Goal: Transaction & Acquisition: Purchase product/service

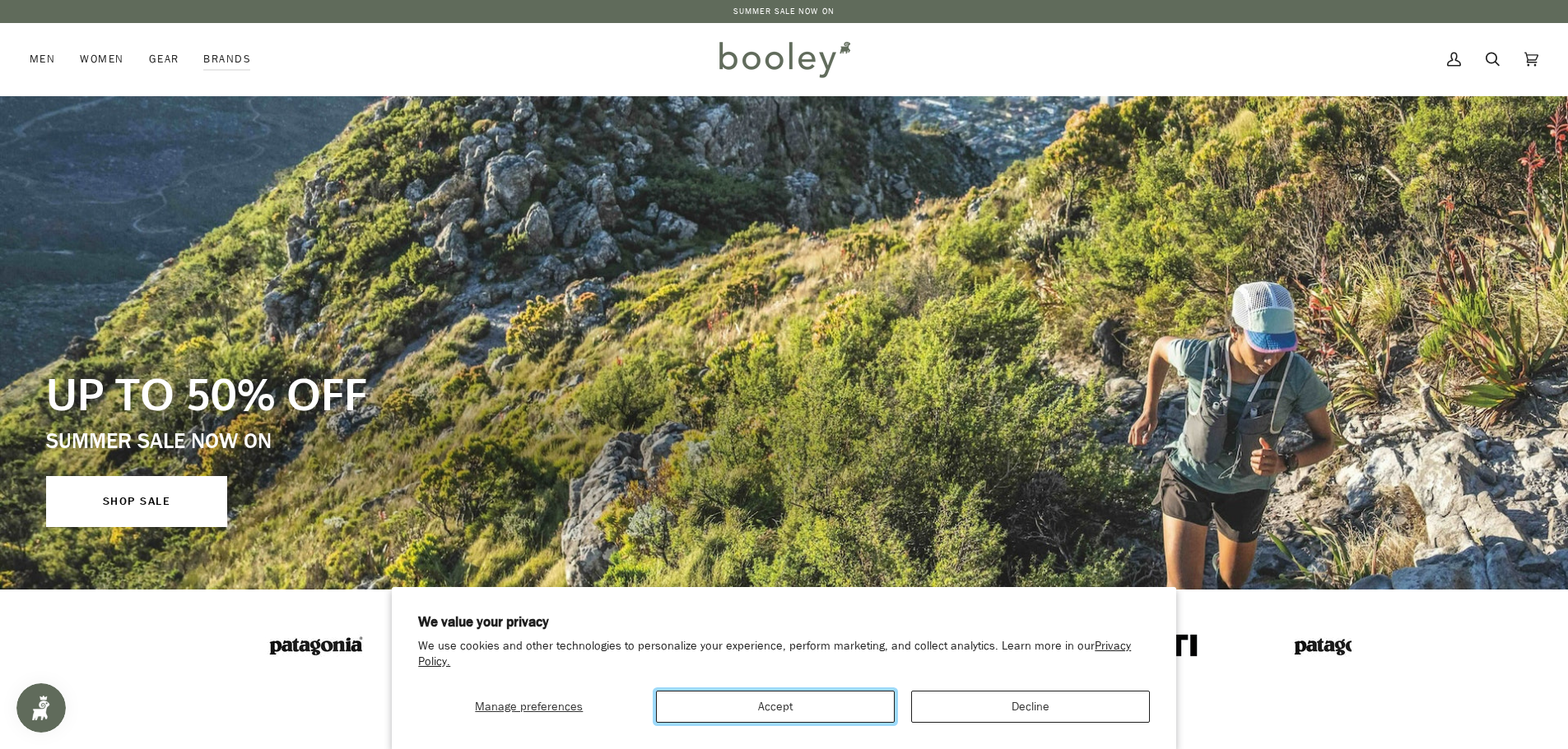
click at [759, 708] on button "Accept" at bounding box center [775, 707] width 238 height 32
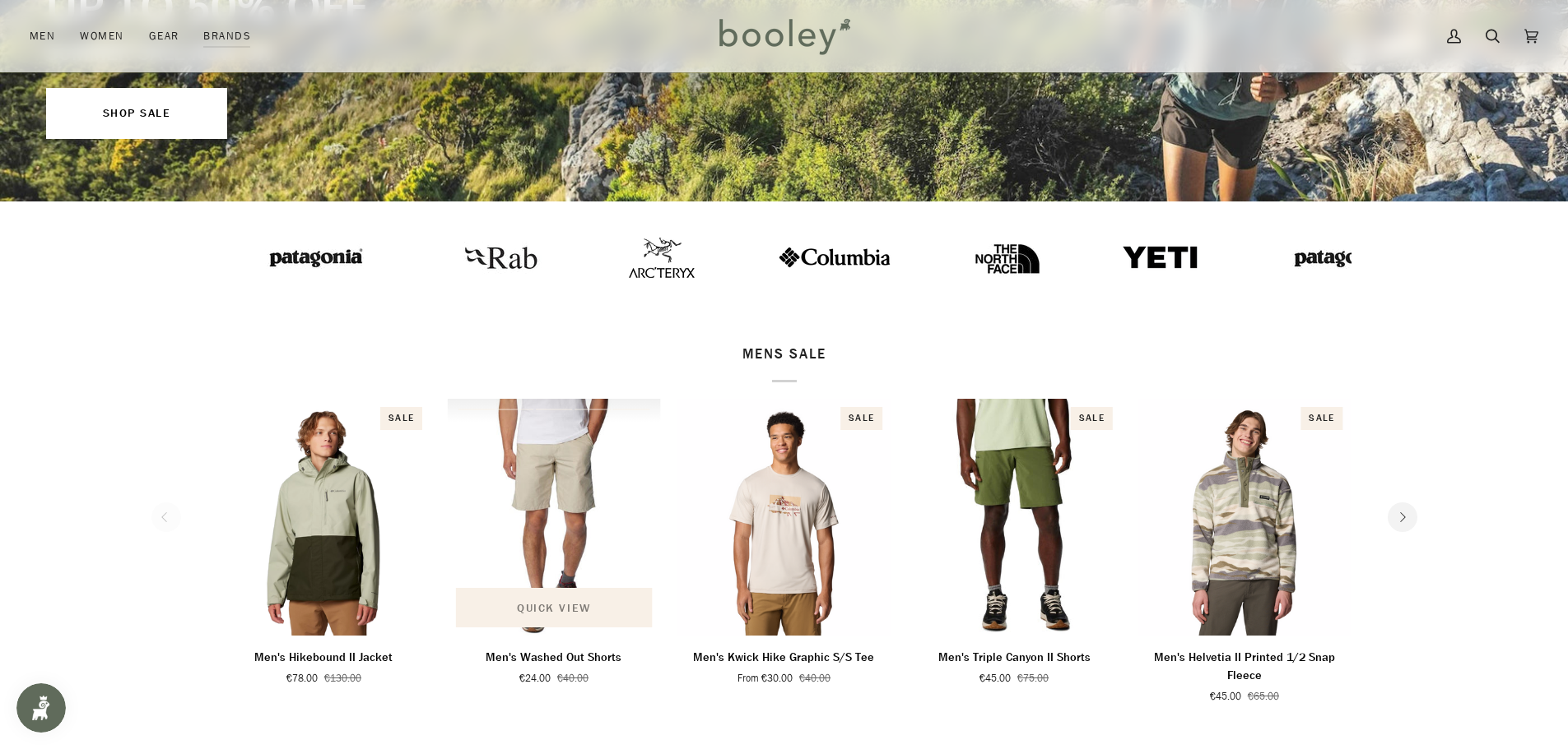
scroll to position [411, 0]
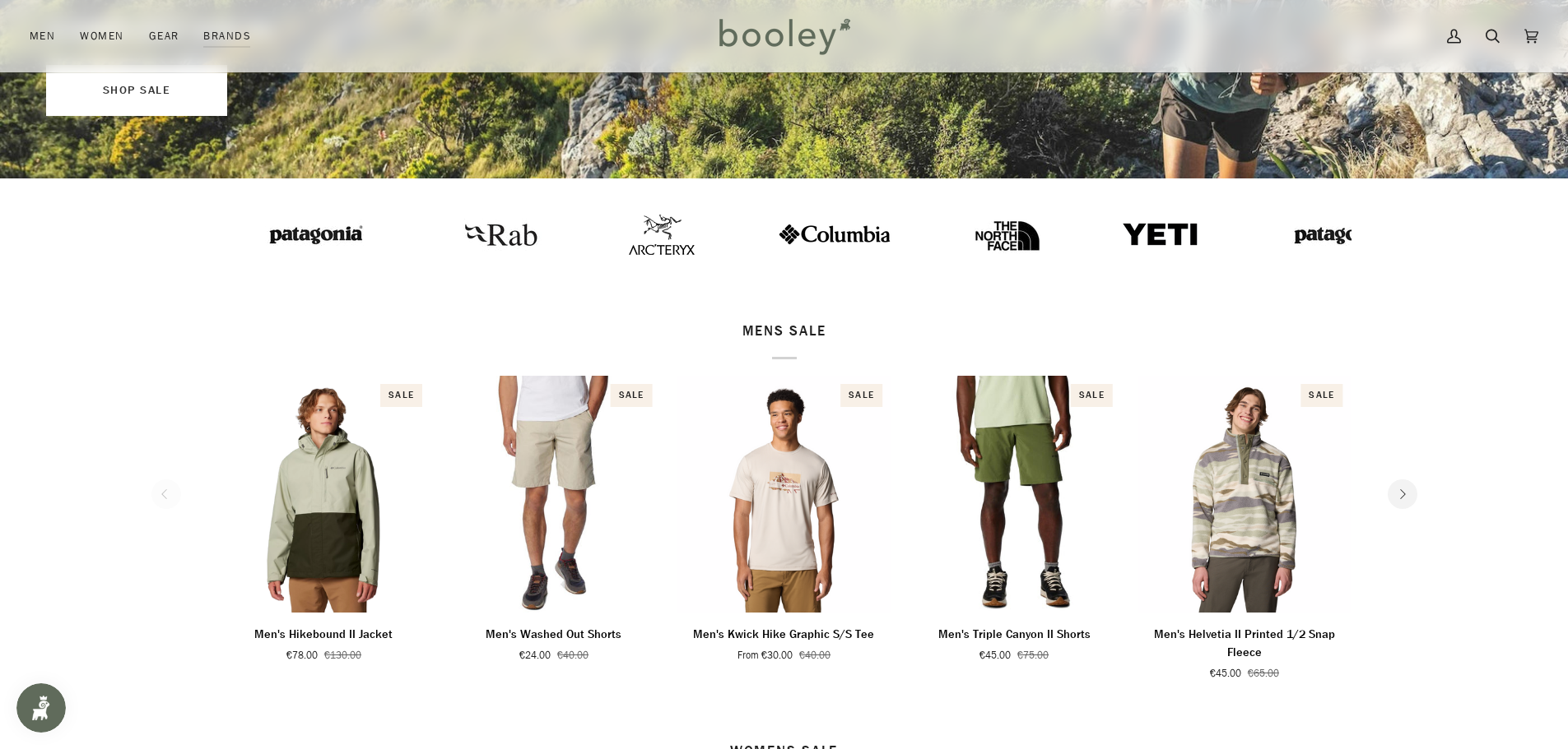
click at [146, 91] on link "SHOP SALE" at bounding box center [136, 91] width 181 height 51
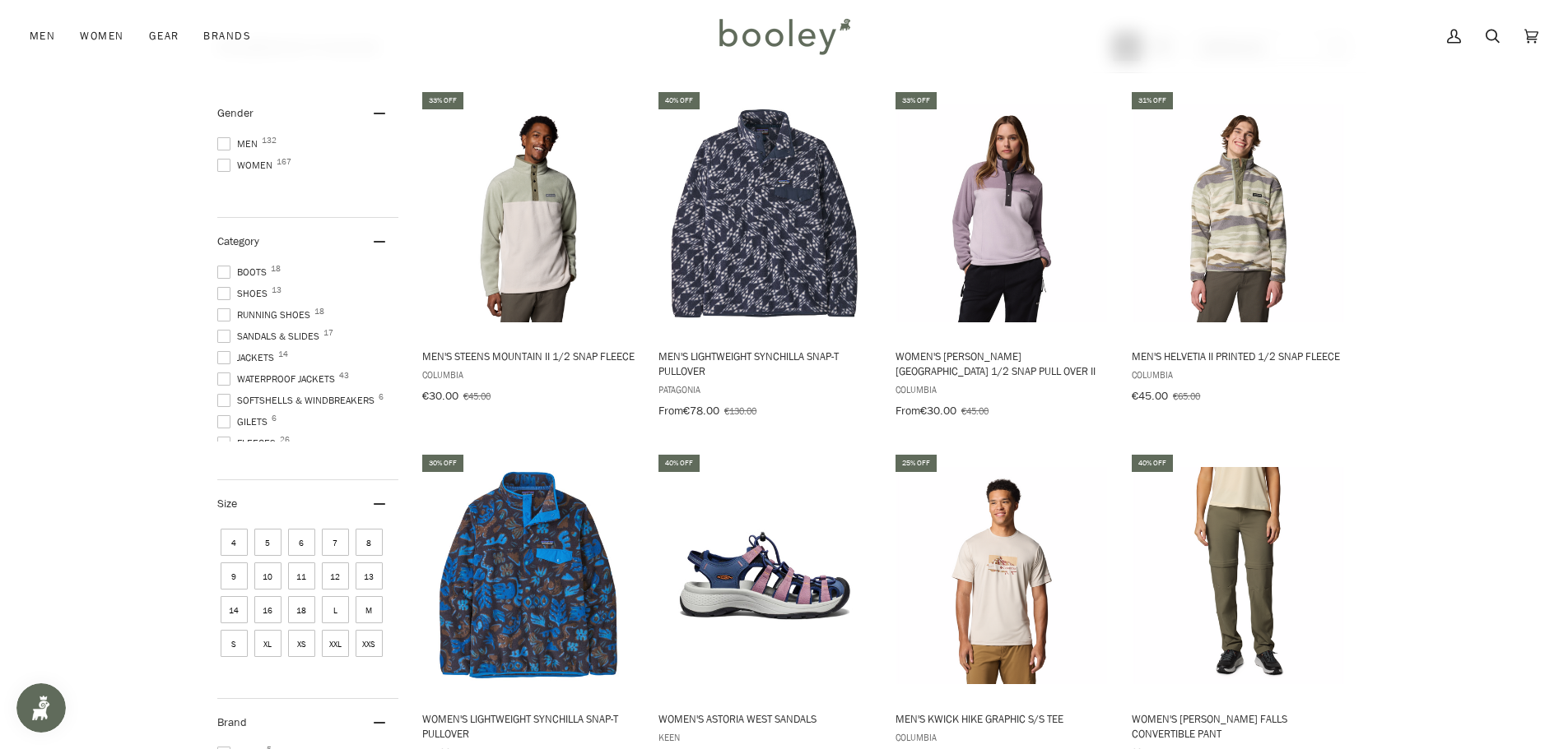
scroll to position [576, 0]
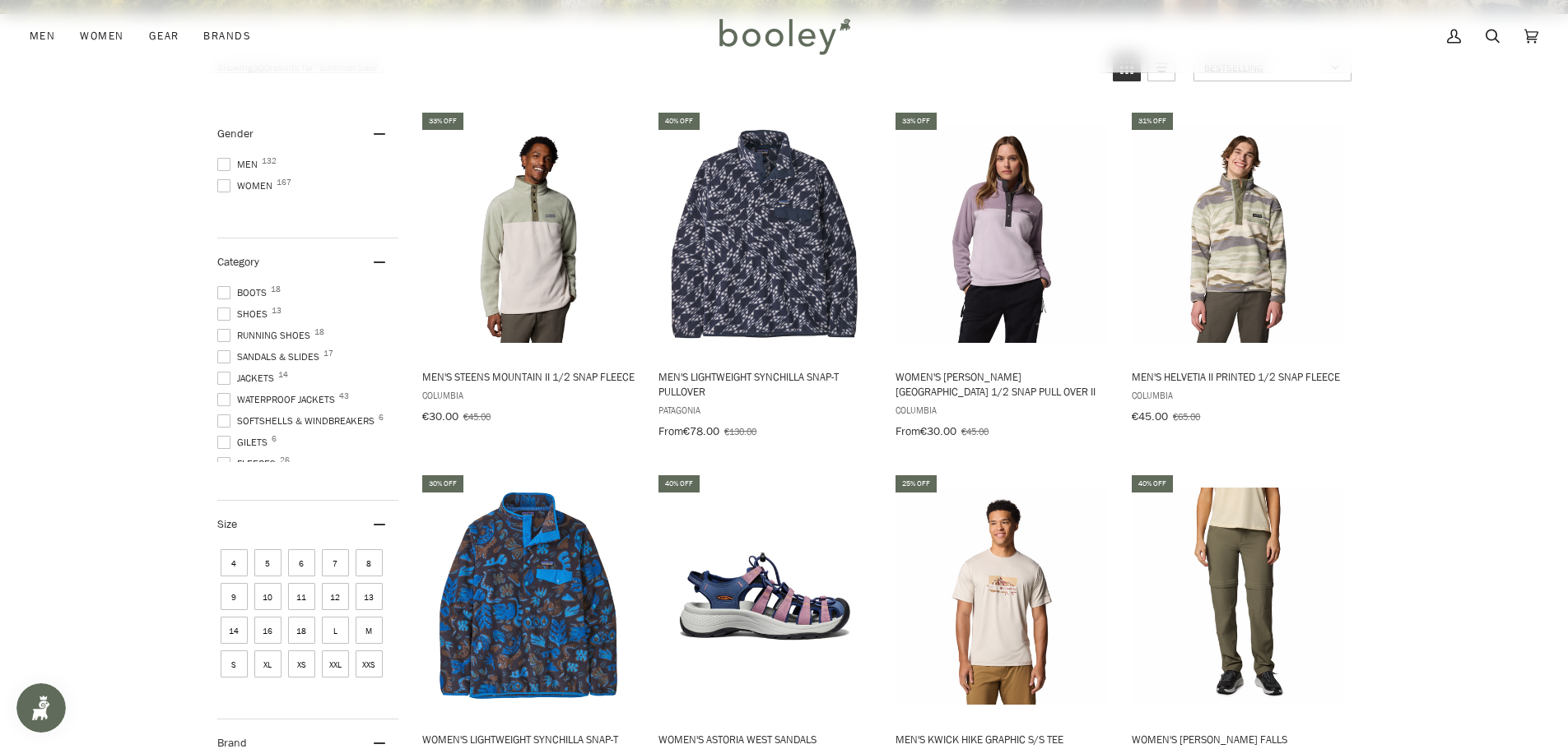
click at [218, 338] on span at bounding box center [223, 335] width 13 height 13
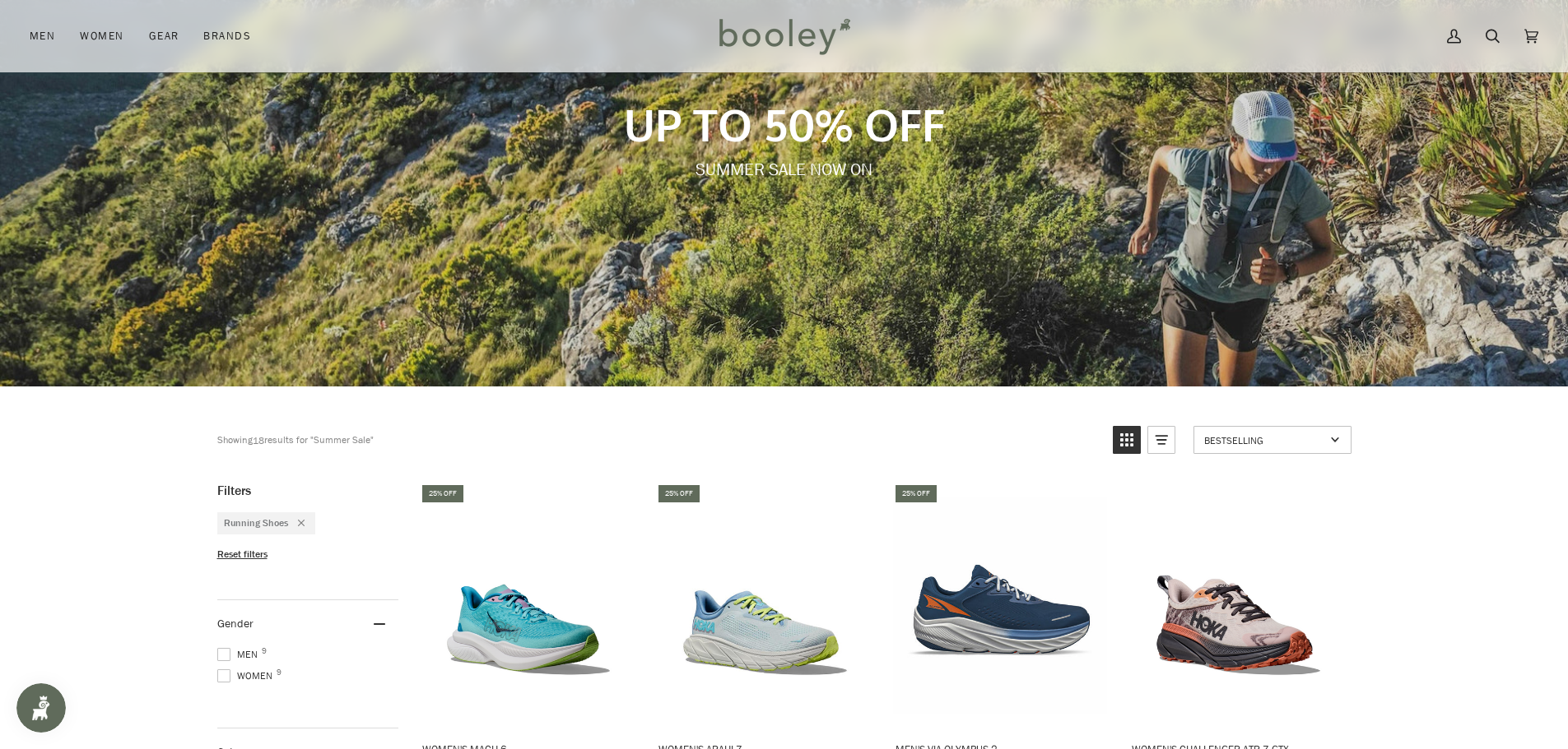
scroll to position [165, 0]
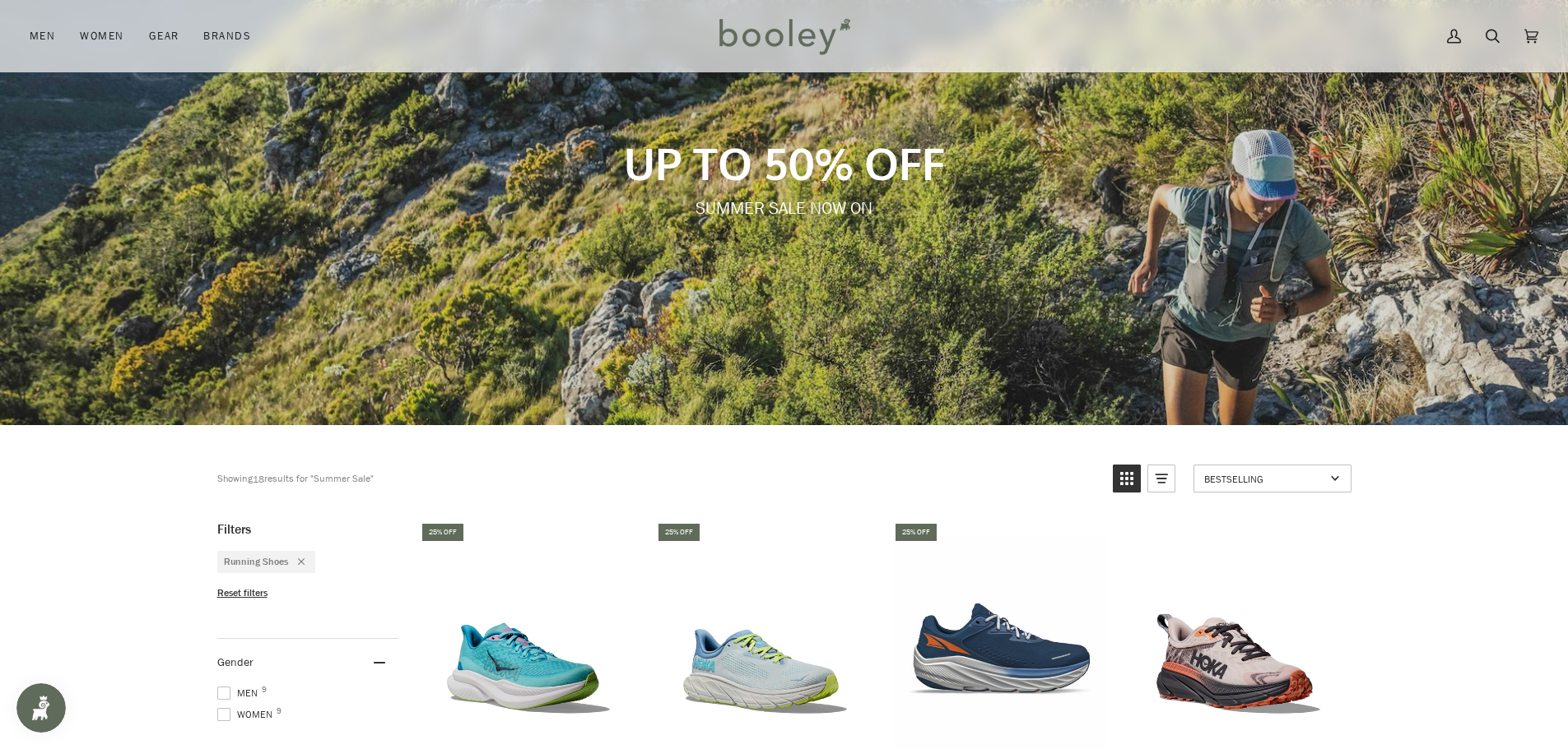
drag, startPoint x: 0, startPoint y: 675, endPoint x: 75, endPoint y: 649, distance: 79.4
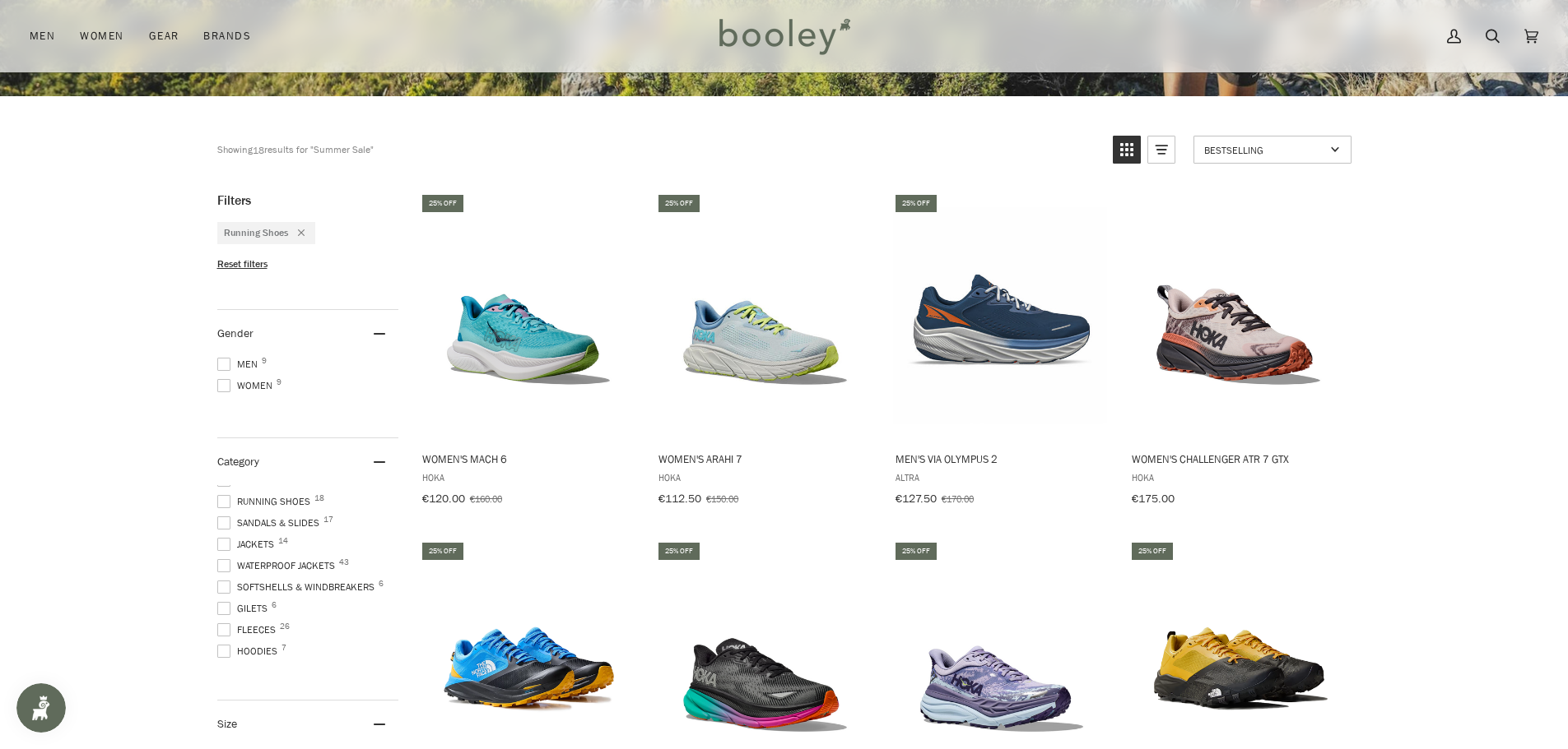
scroll to position [0, 0]
click at [220, 509] on span at bounding box center [223, 514] width 13 height 13
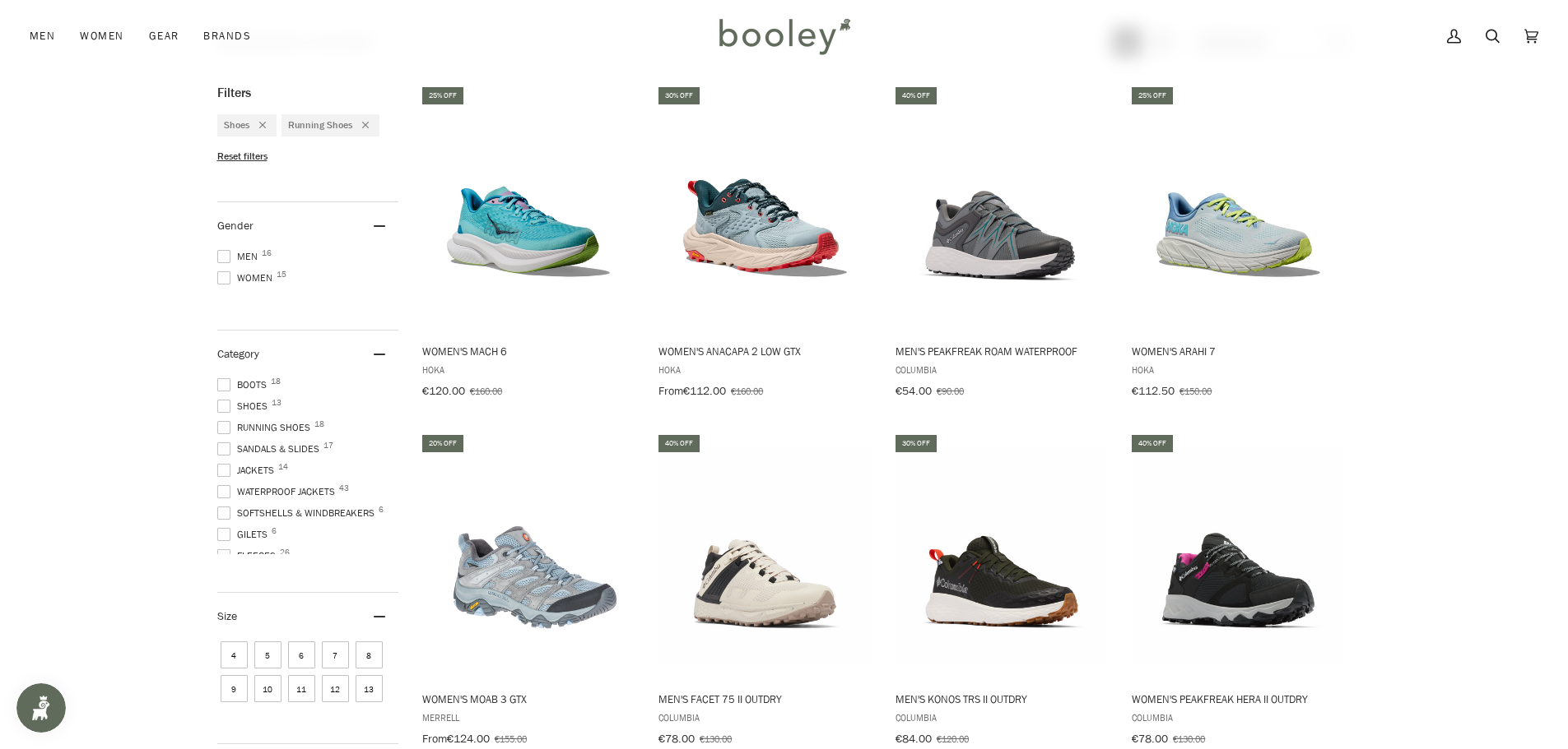
scroll to position [627, 0]
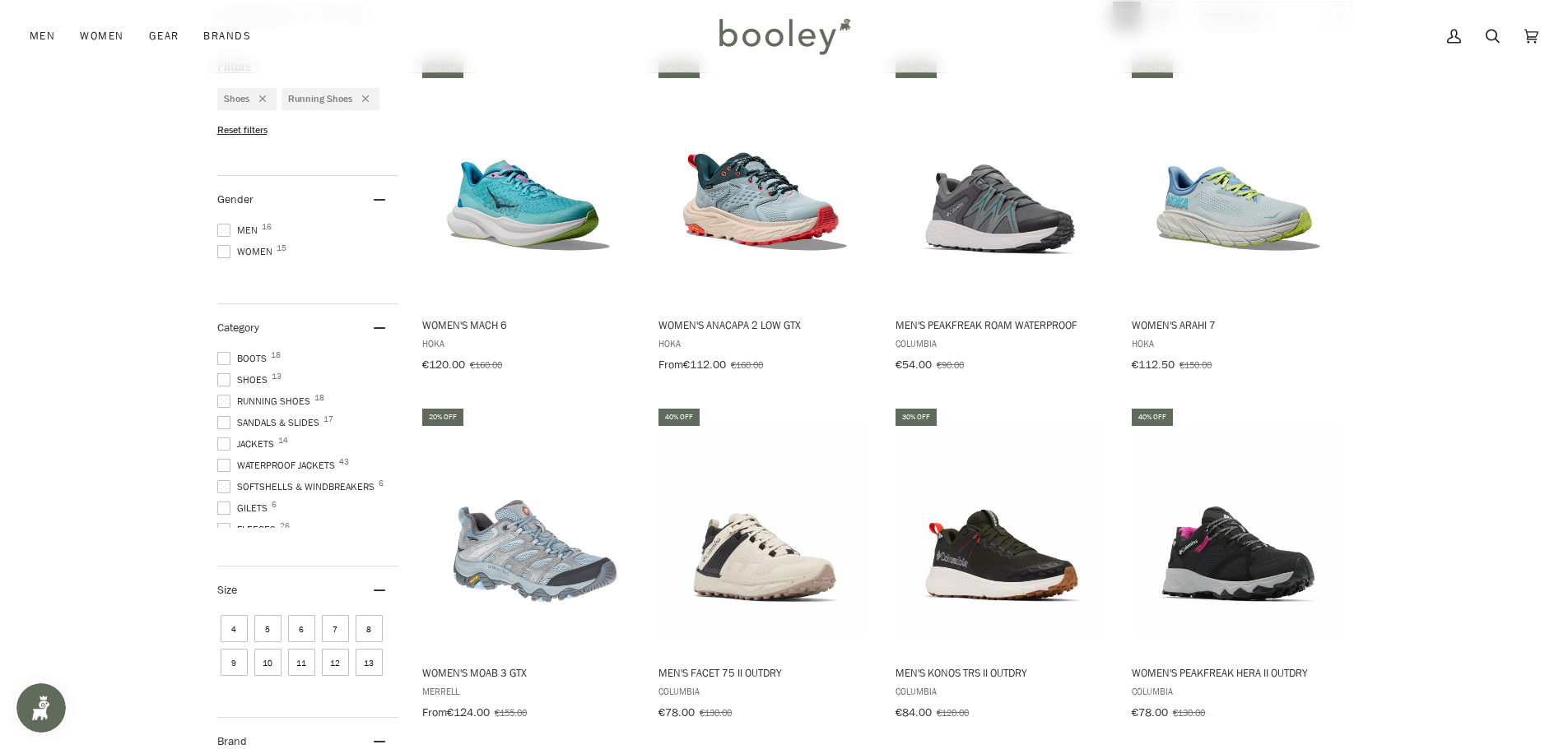
click at [221, 398] on span at bounding box center [223, 401] width 13 height 13
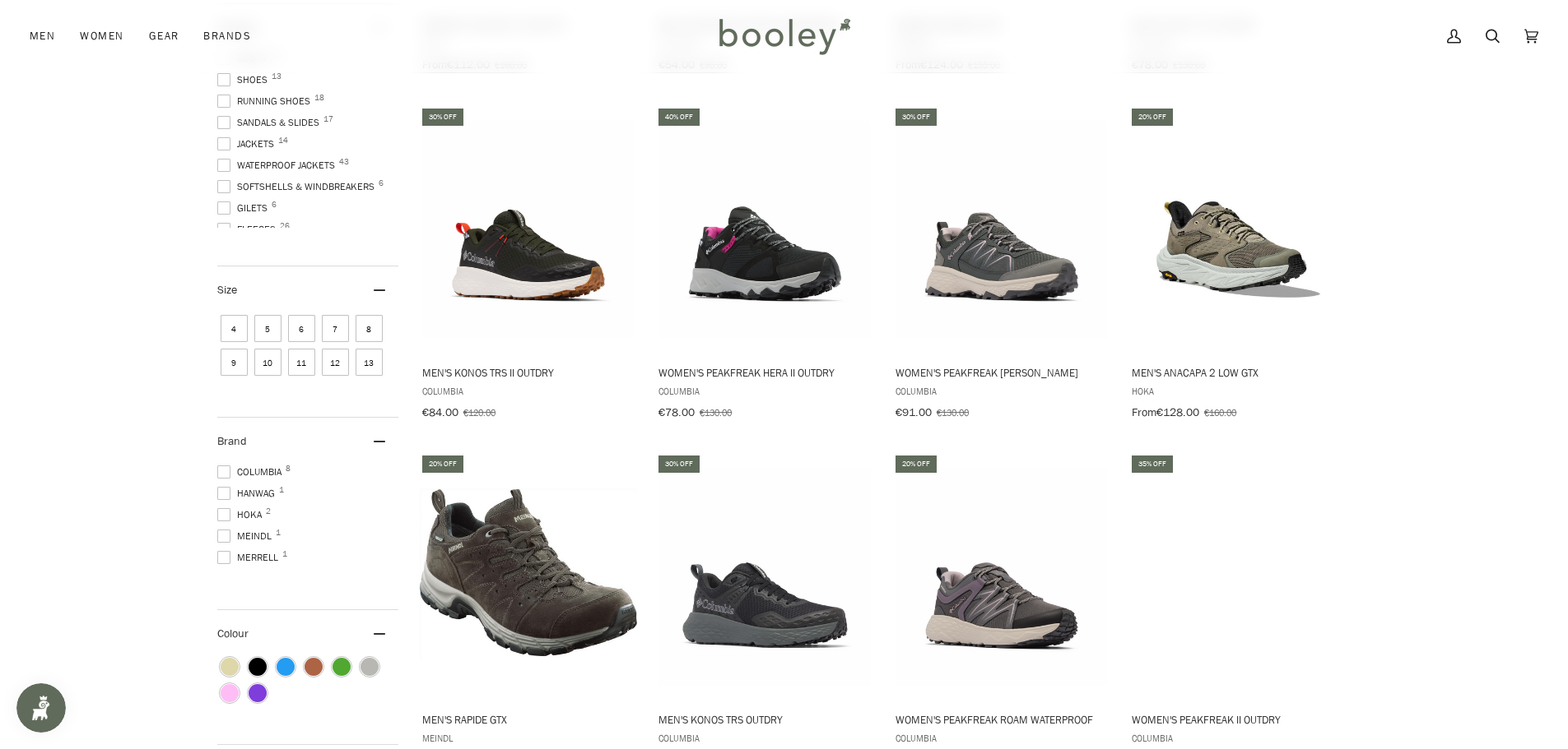
scroll to position [905, 0]
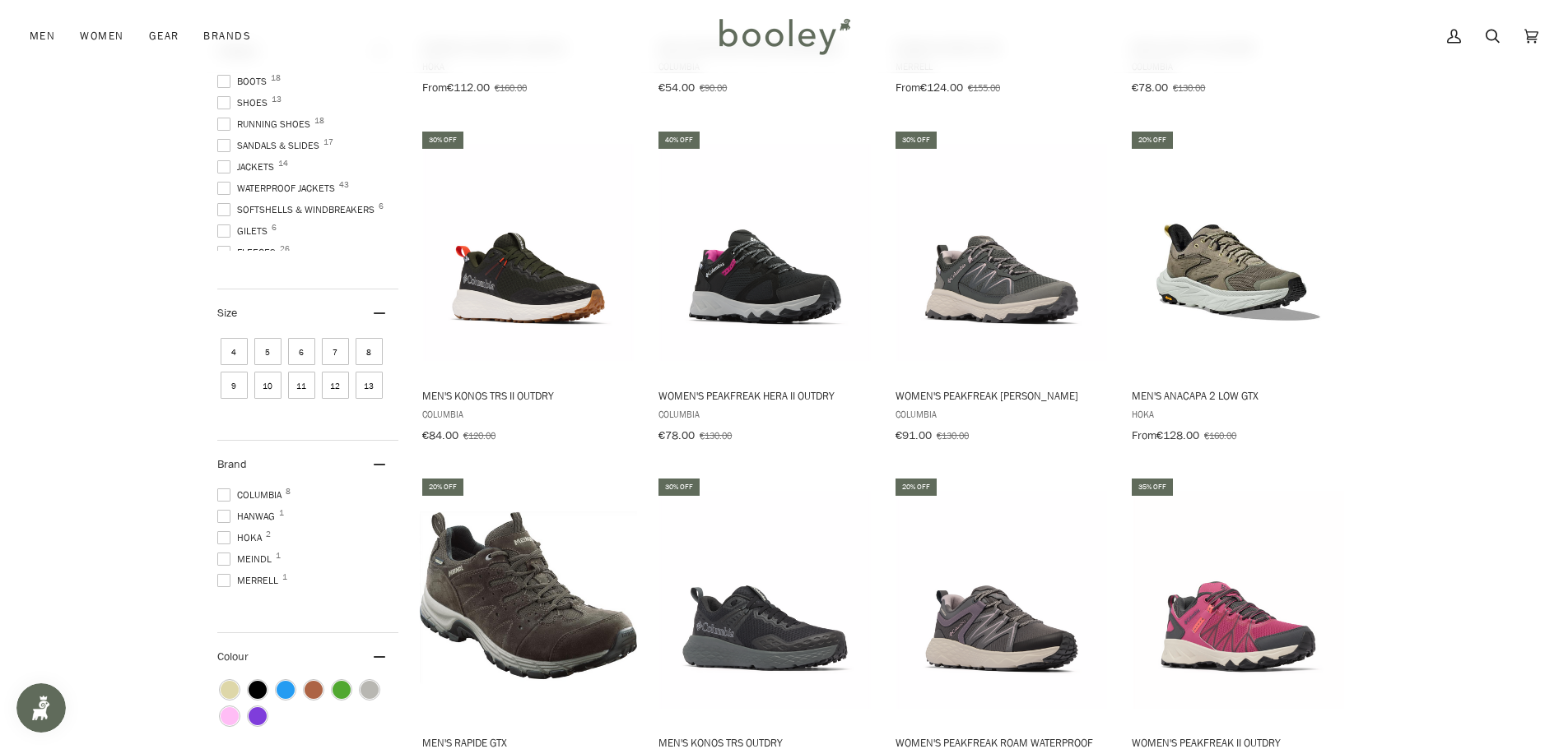
click at [267, 346] on span "5" at bounding box center [267, 351] width 27 height 27
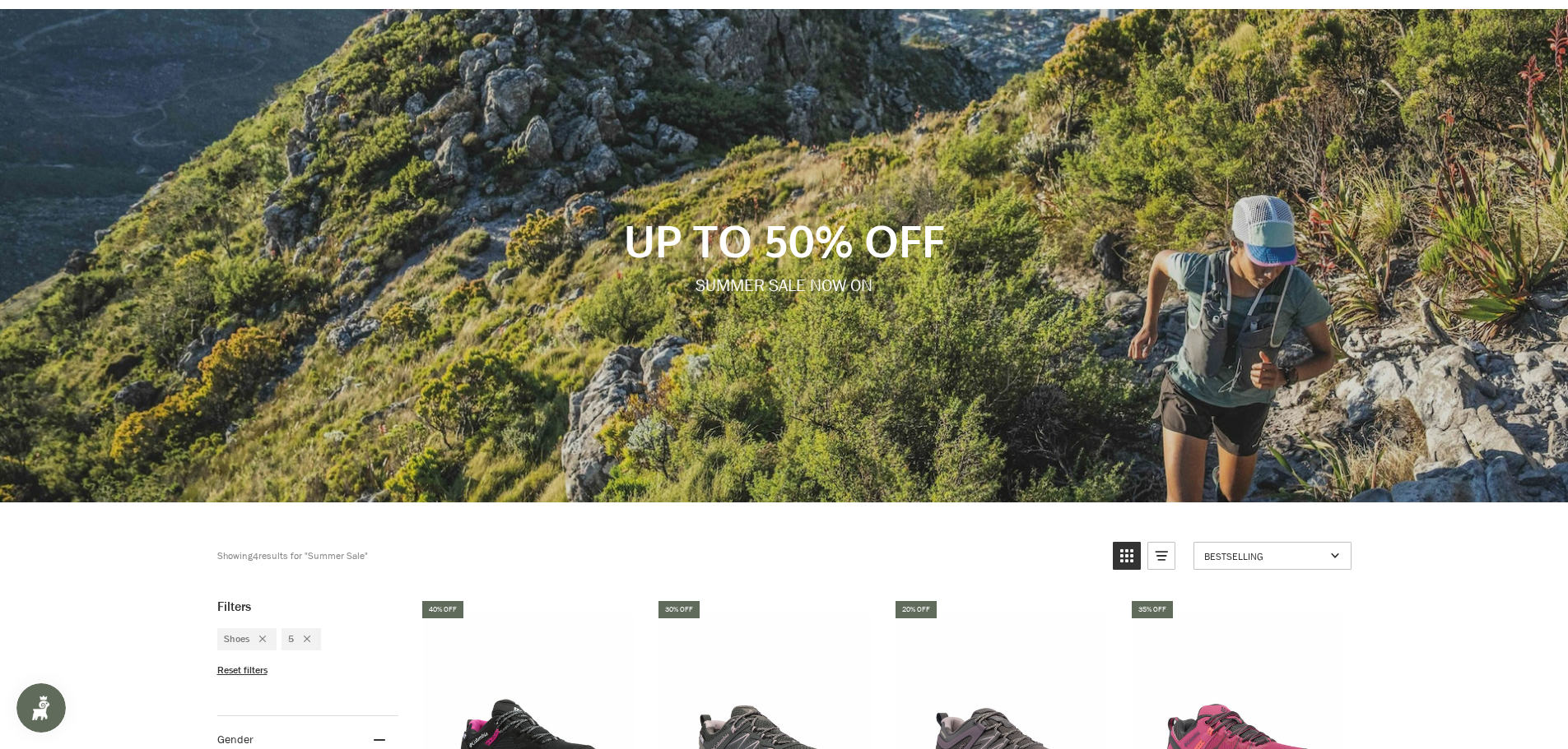
scroll to position [411, 0]
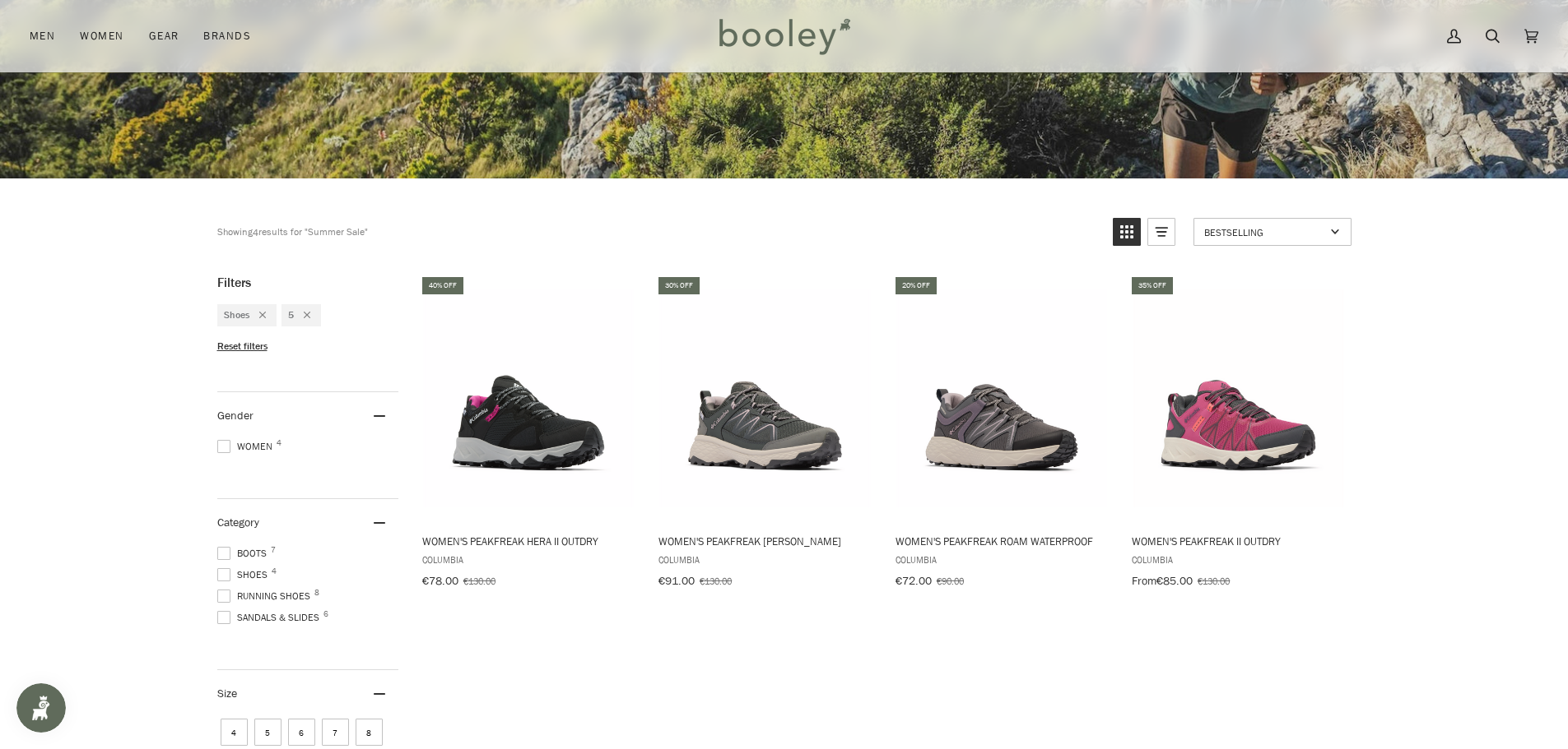
click at [220, 547] on span at bounding box center [223, 553] width 13 height 13
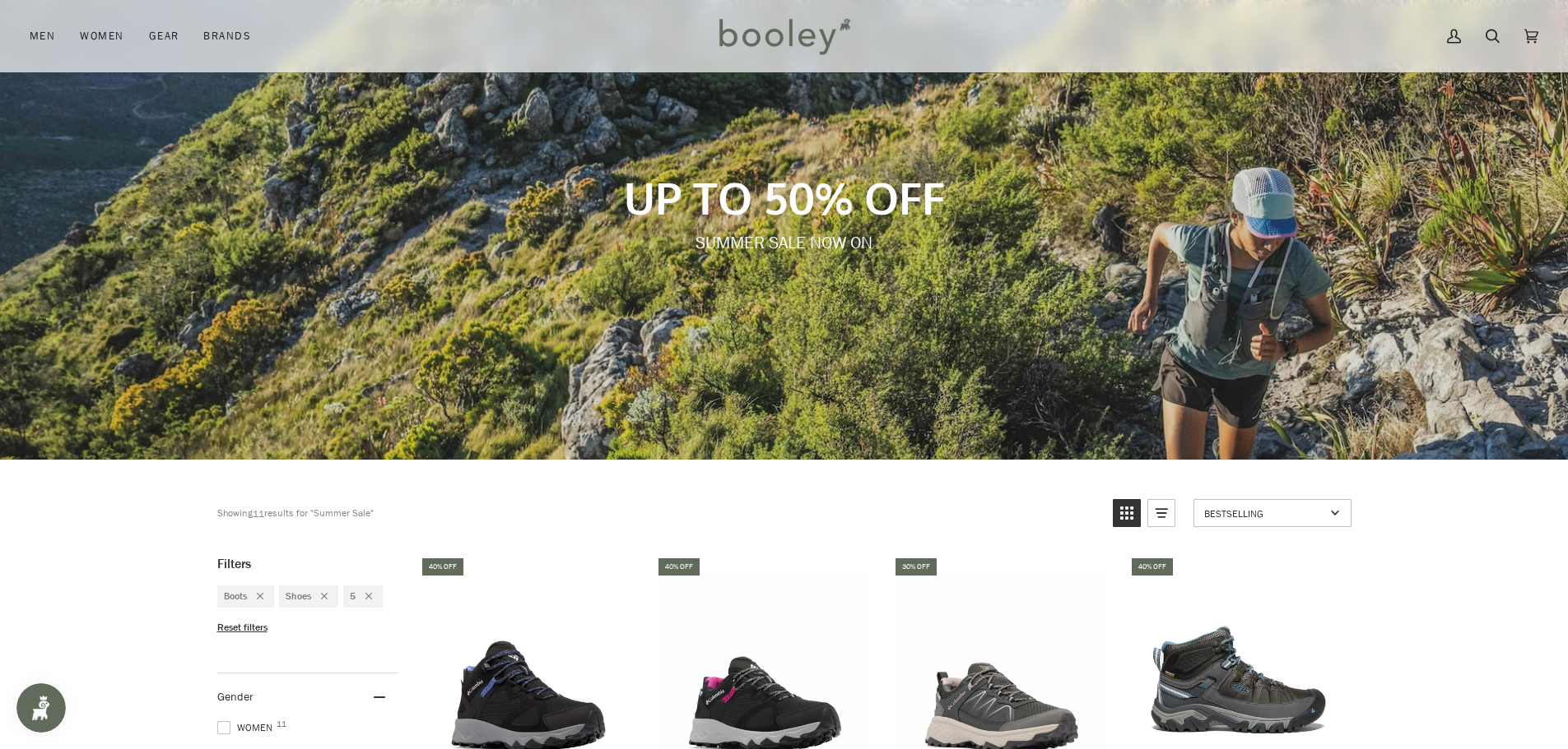
scroll to position [329, 0]
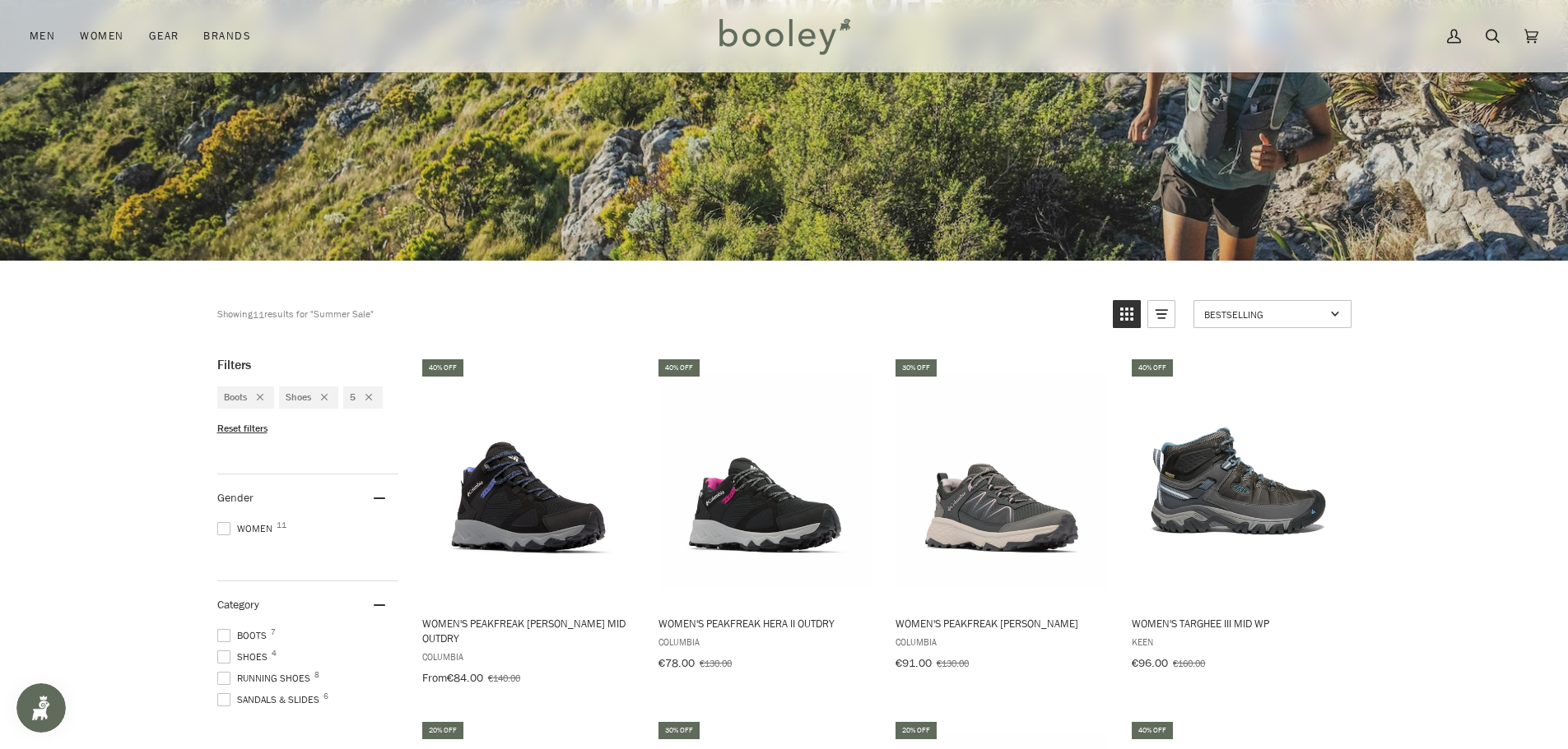
click at [327, 397] on icon "Remove filter: Shoes" at bounding box center [324, 397] width 7 height 7
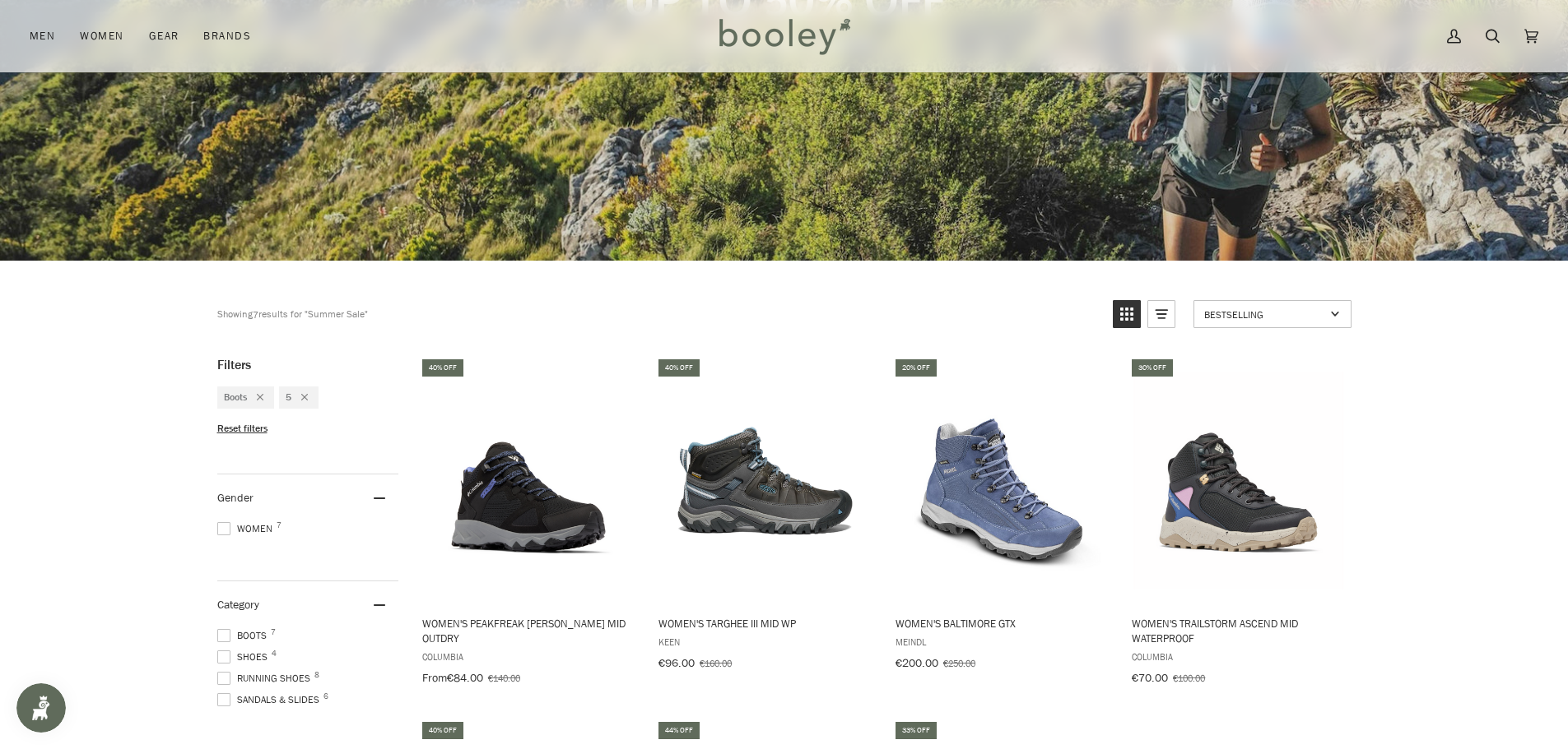
click at [261, 395] on icon "Remove filter: Boots" at bounding box center [260, 397] width 7 height 7
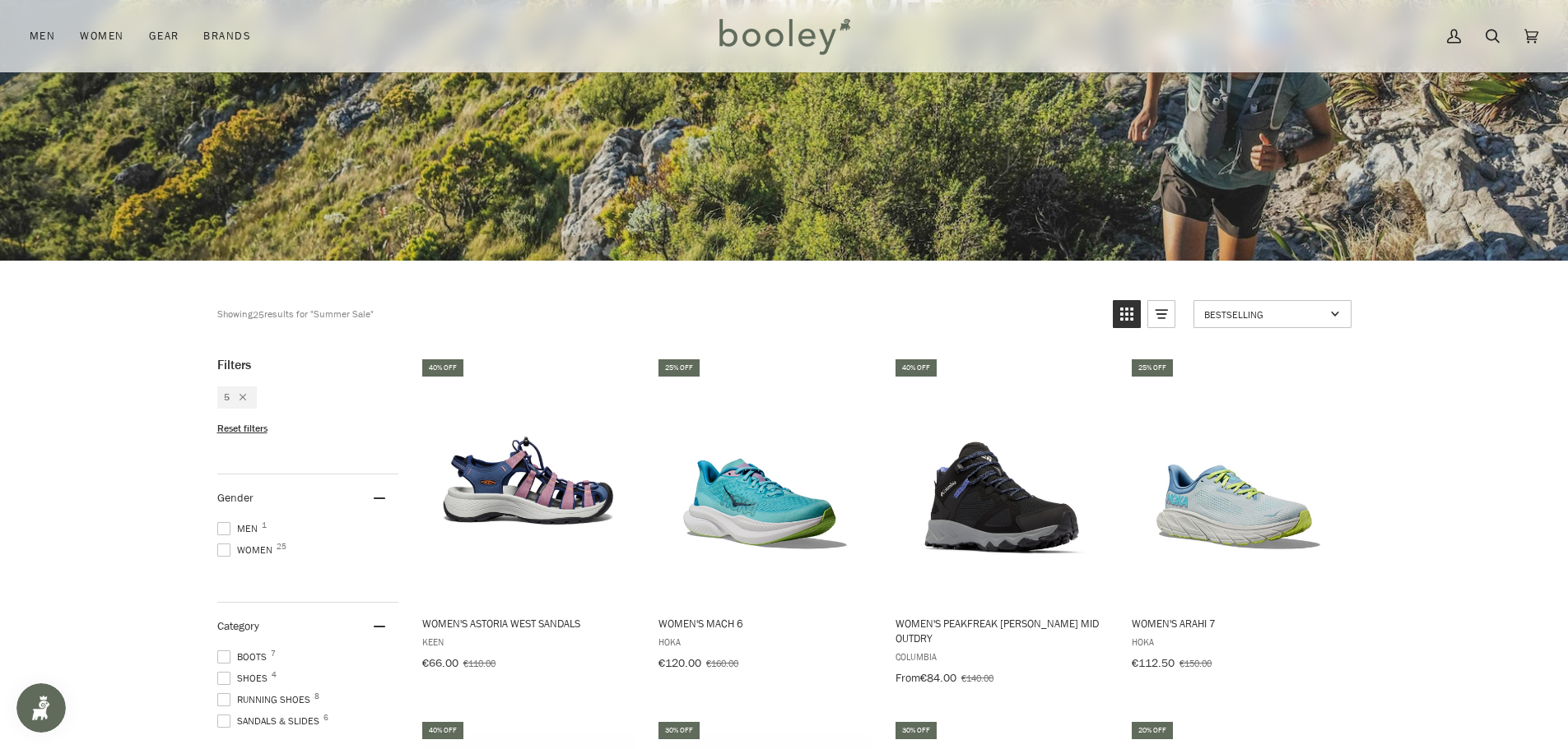
click at [240, 396] on icon "Remove filter: 5" at bounding box center [242, 397] width 7 height 7
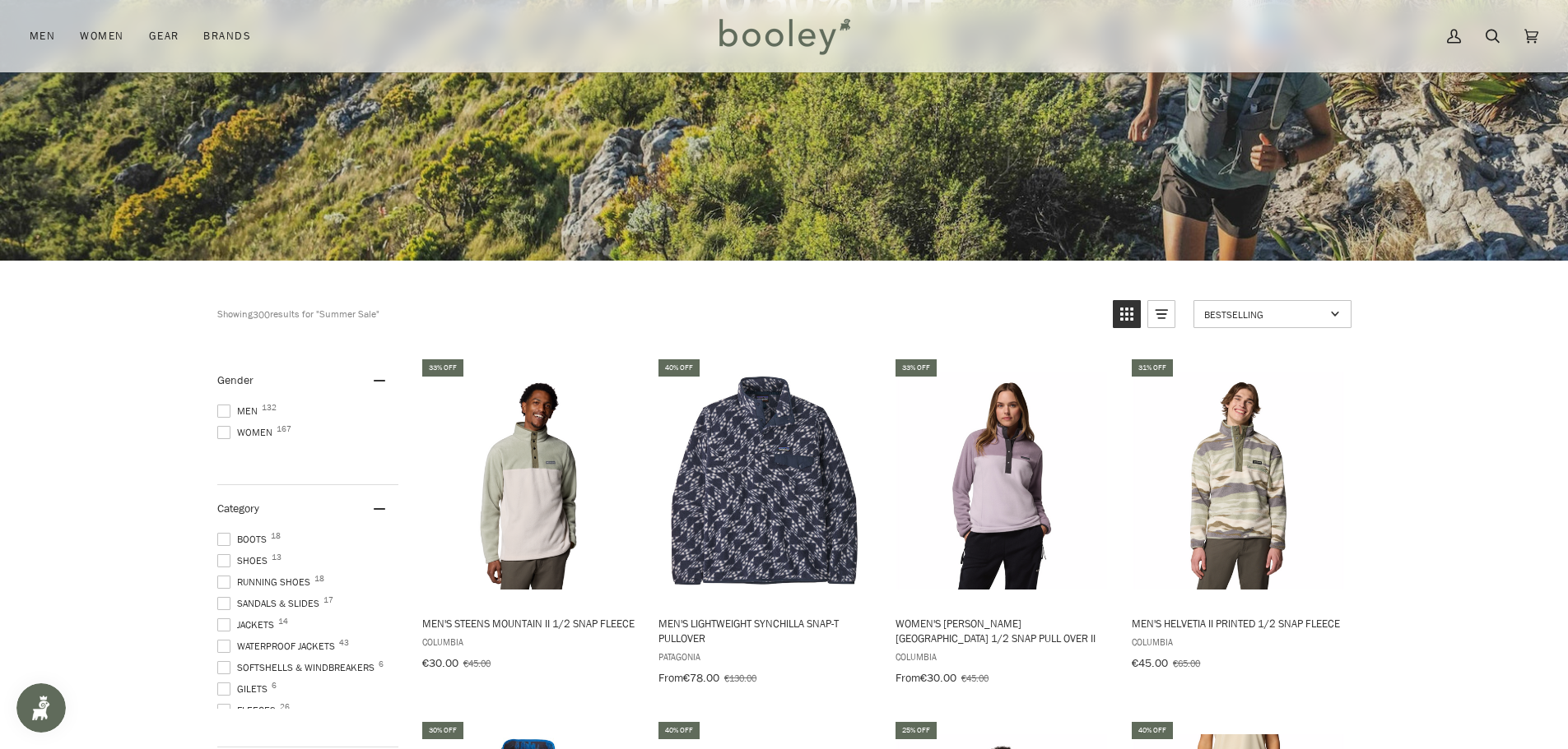
scroll to position [82, 0]
click at [223, 585] on span at bounding box center [223, 585] width 13 height 13
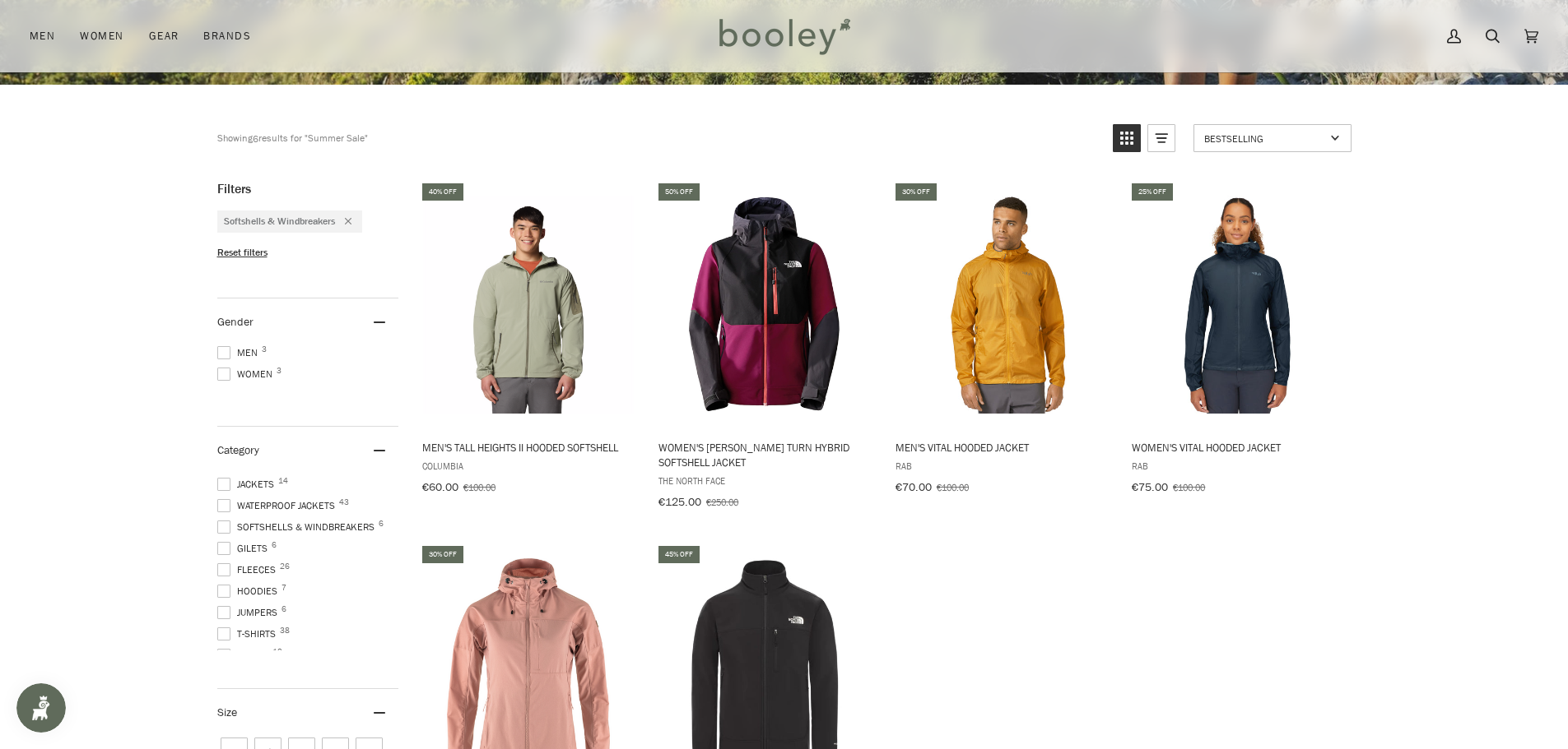
scroll to position [494, 0]
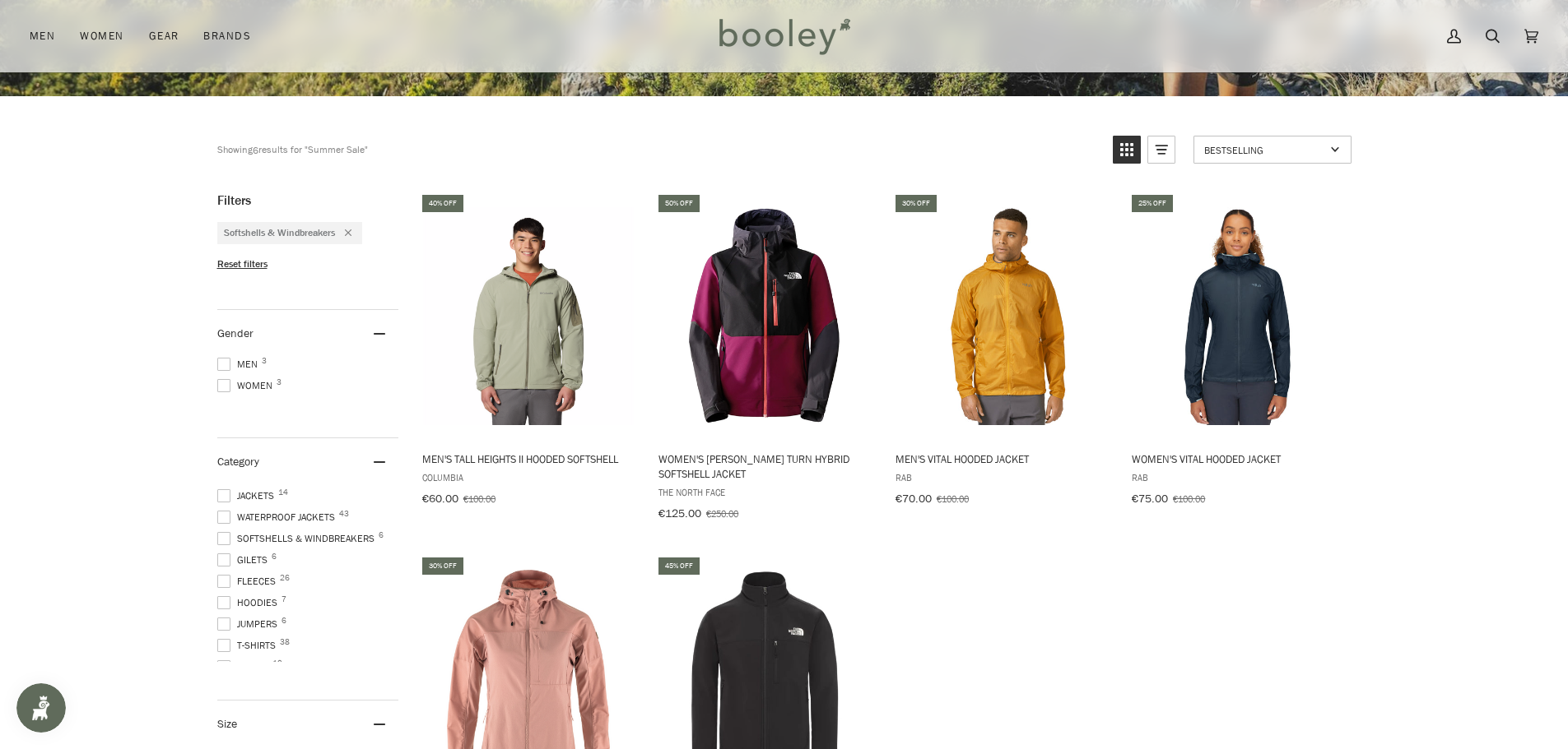
click at [220, 561] on span at bounding box center [223, 559] width 13 height 13
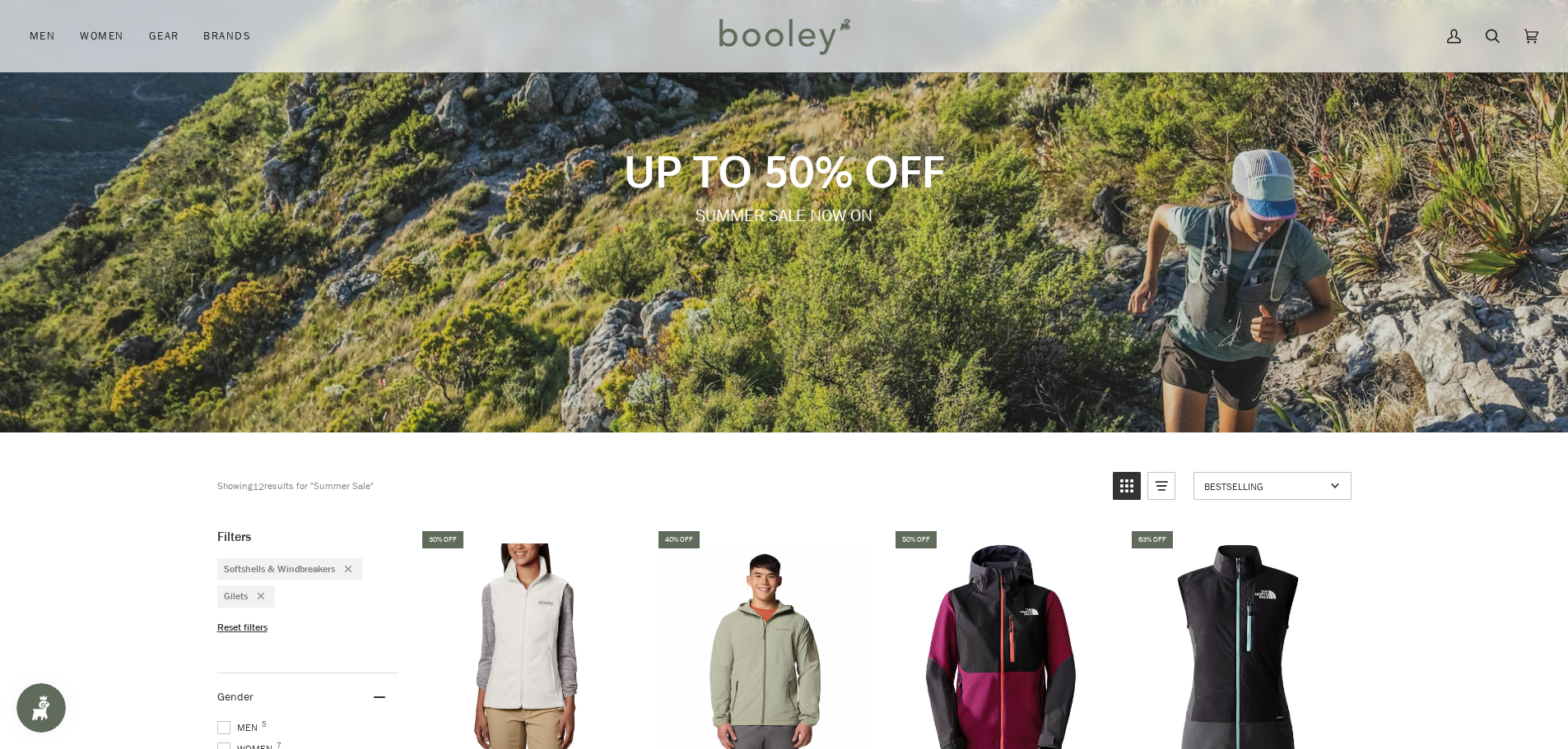
scroll to position [411, 0]
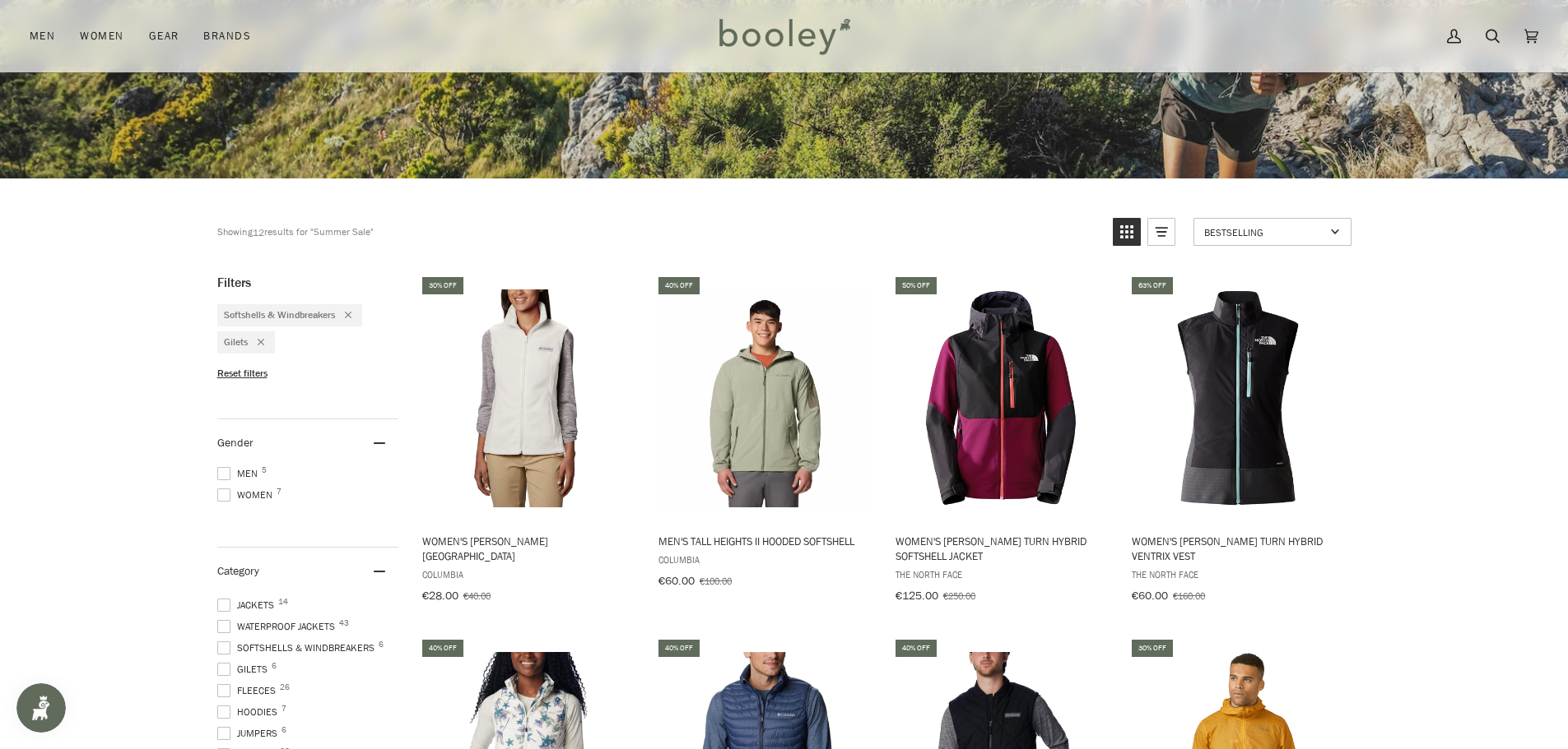
click at [222, 643] on span at bounding box center [223, 647] width 13 height 13
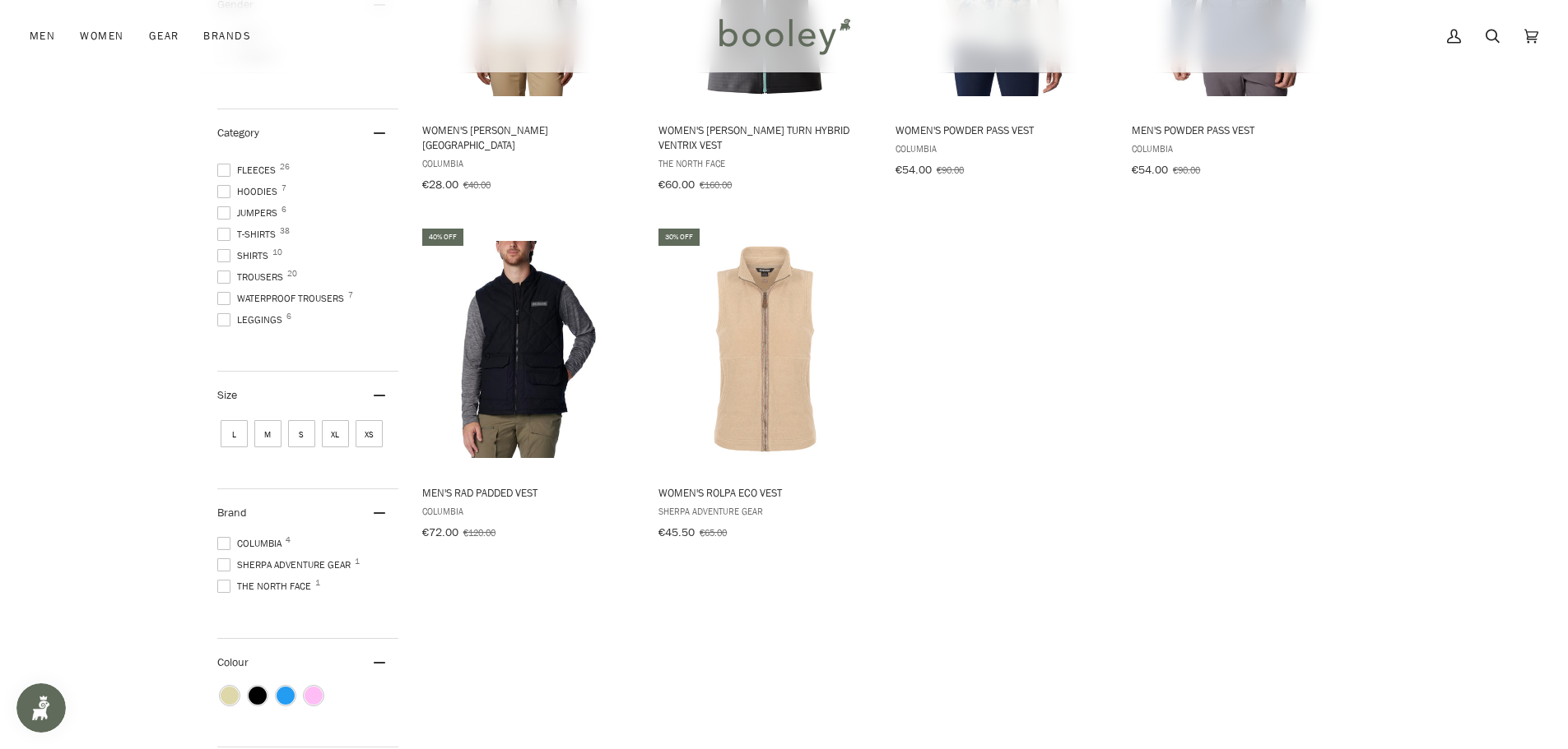
click at [218, 293] on span at bounding box center [223, 298] width 13 height 13
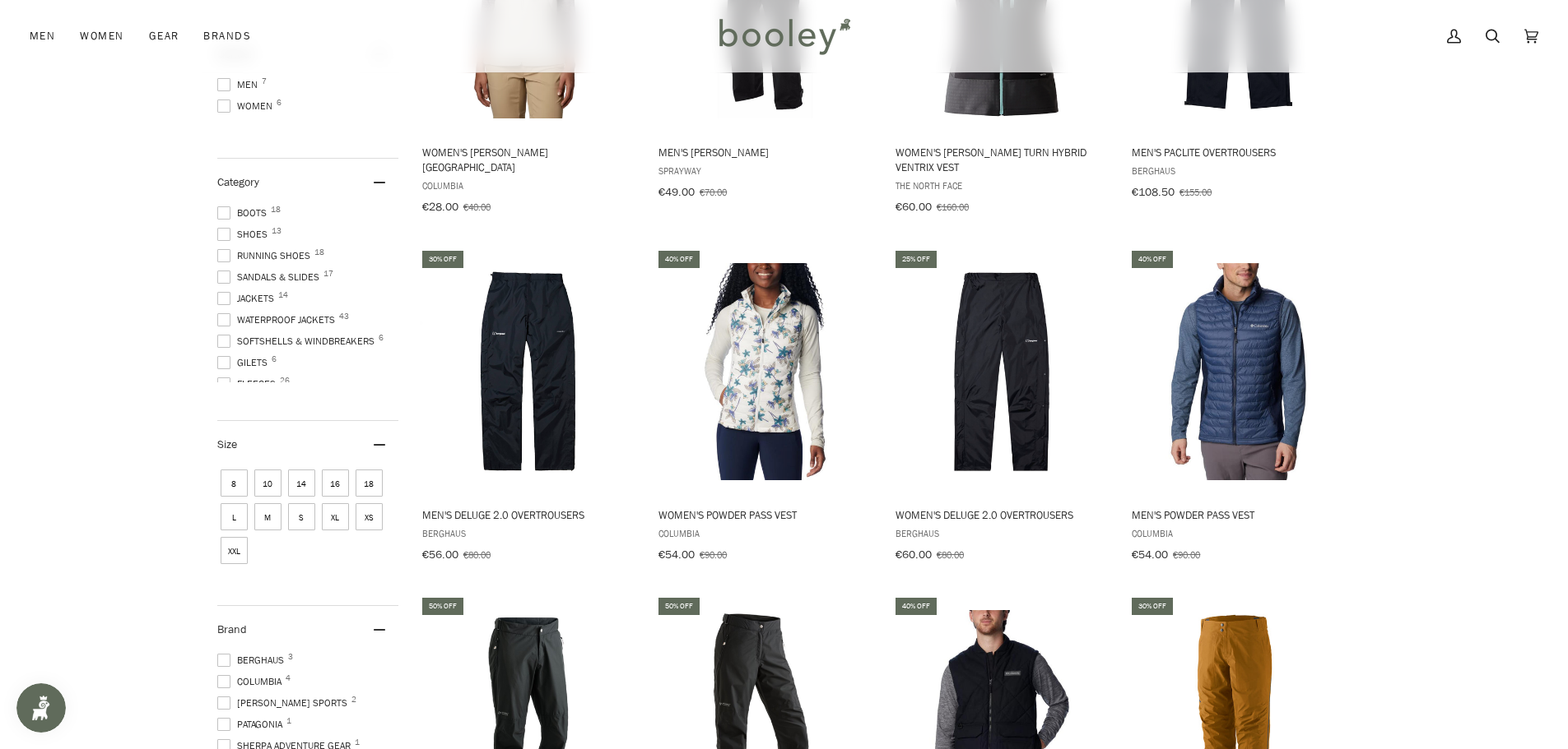
scroll to position [681, 0]
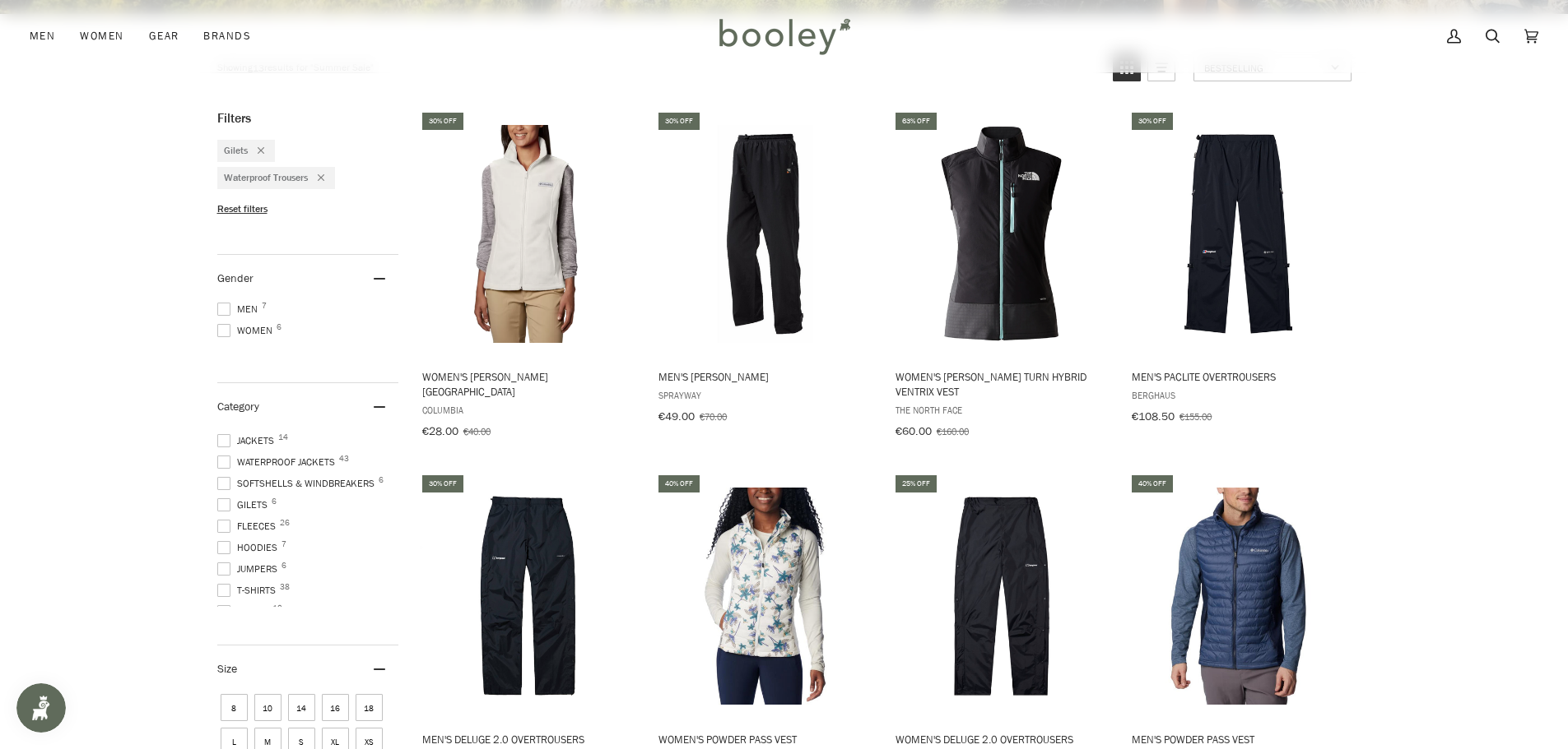
click at [225, 499] on span at bounding box center [223, 505] width 13 height 13
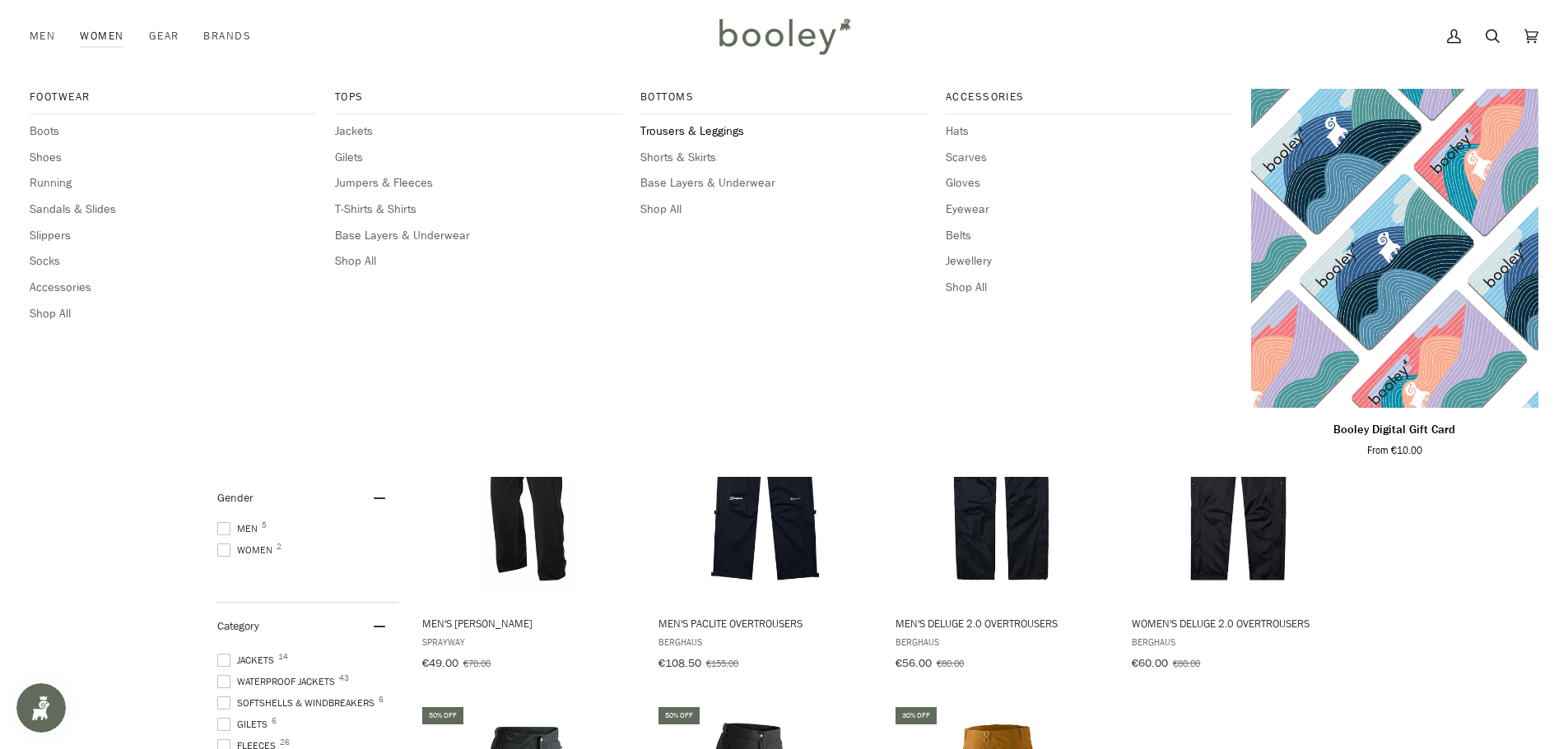
click at [712, 132] on span "Trousers & Leggings" at bounding box center [784, 131] width 288 height 18
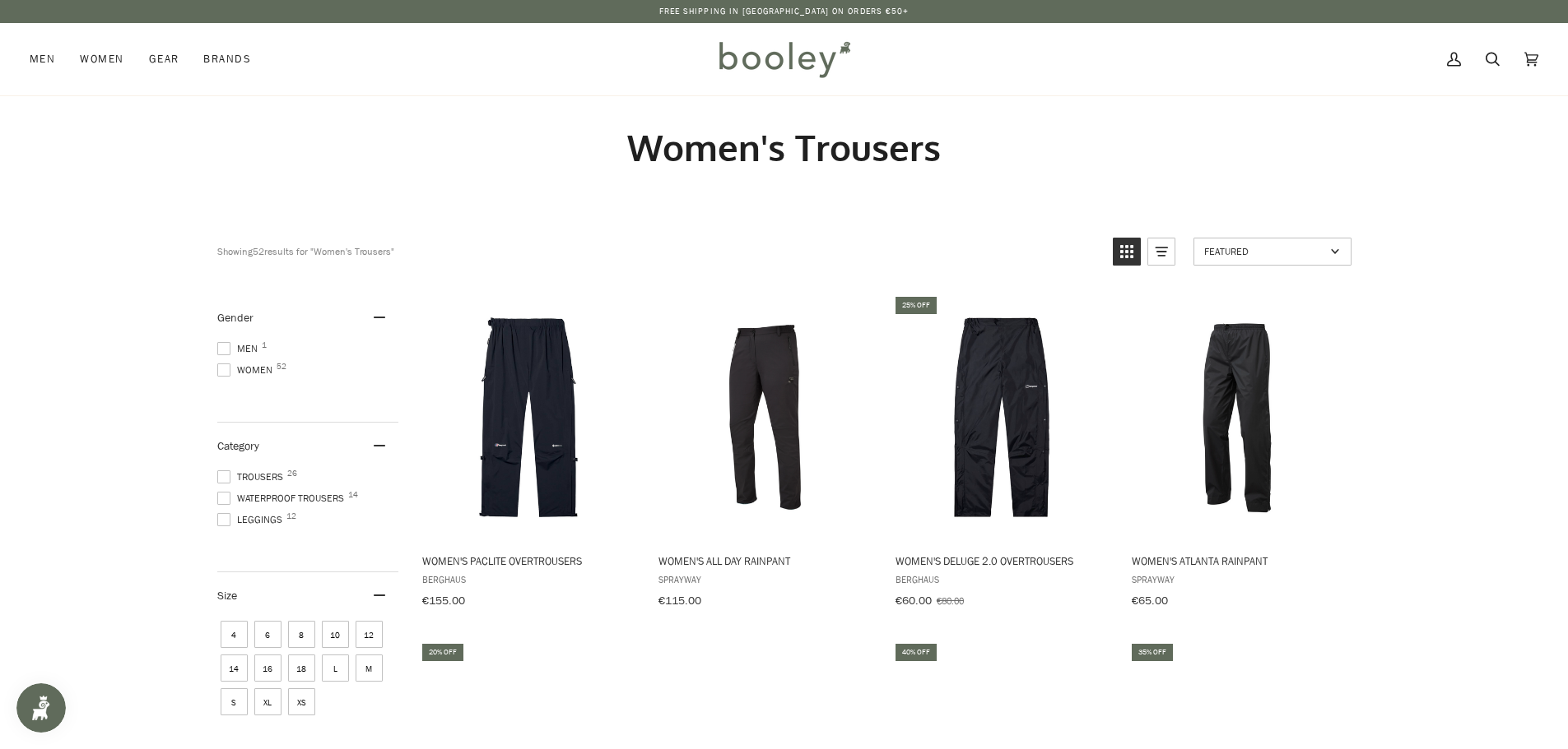
click at [223, 499] on span at bounding box center [223, 498] width 13 height 13
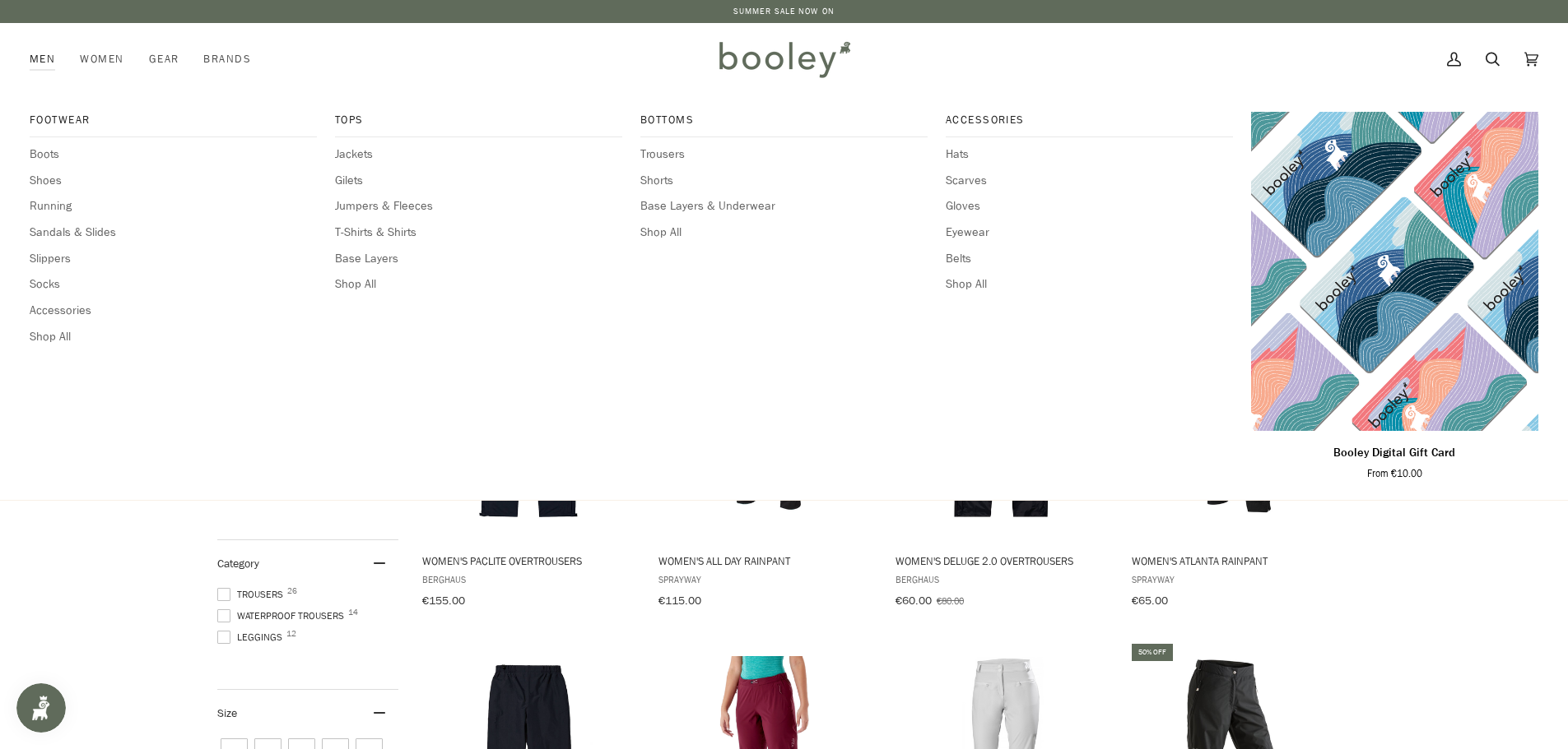
click at [31, 64] on link "Men" at bounding box center [48, 58] width 38 height 72
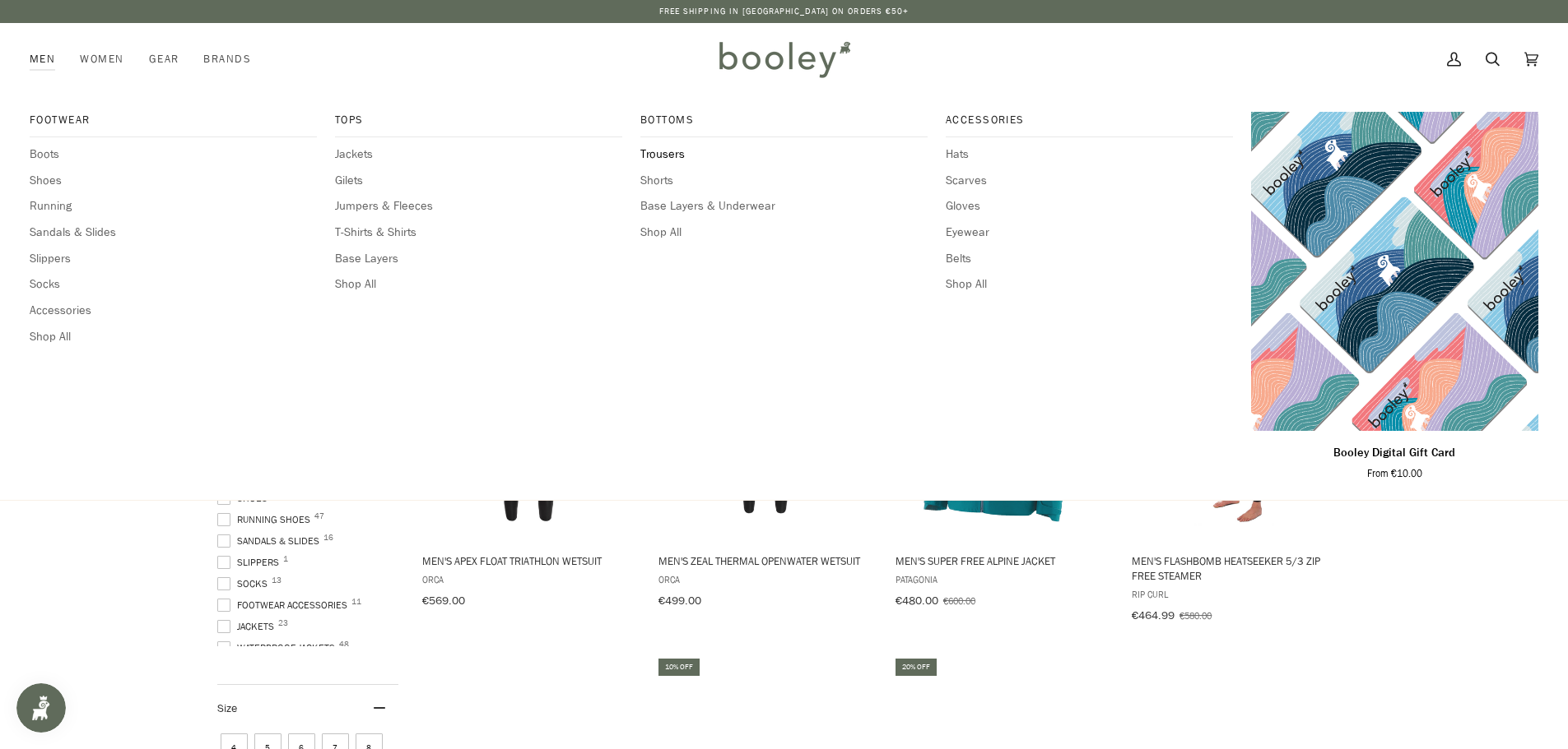
click at [669, 147] on span "Trousers" at bounding box center [784, 154] width 288 height 18
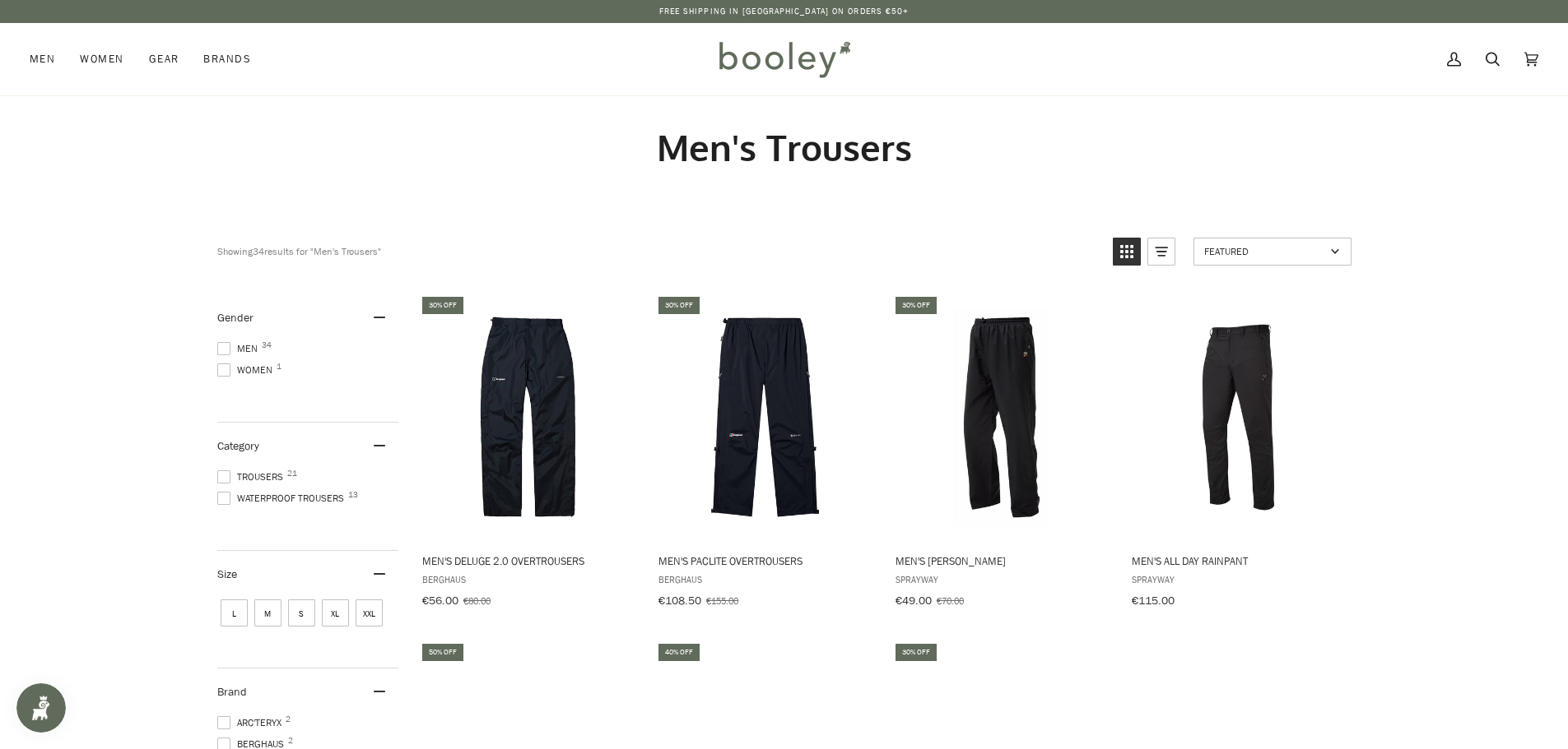
click at [220, 494] on span at bounding box center [223, 498] width 13 height 13
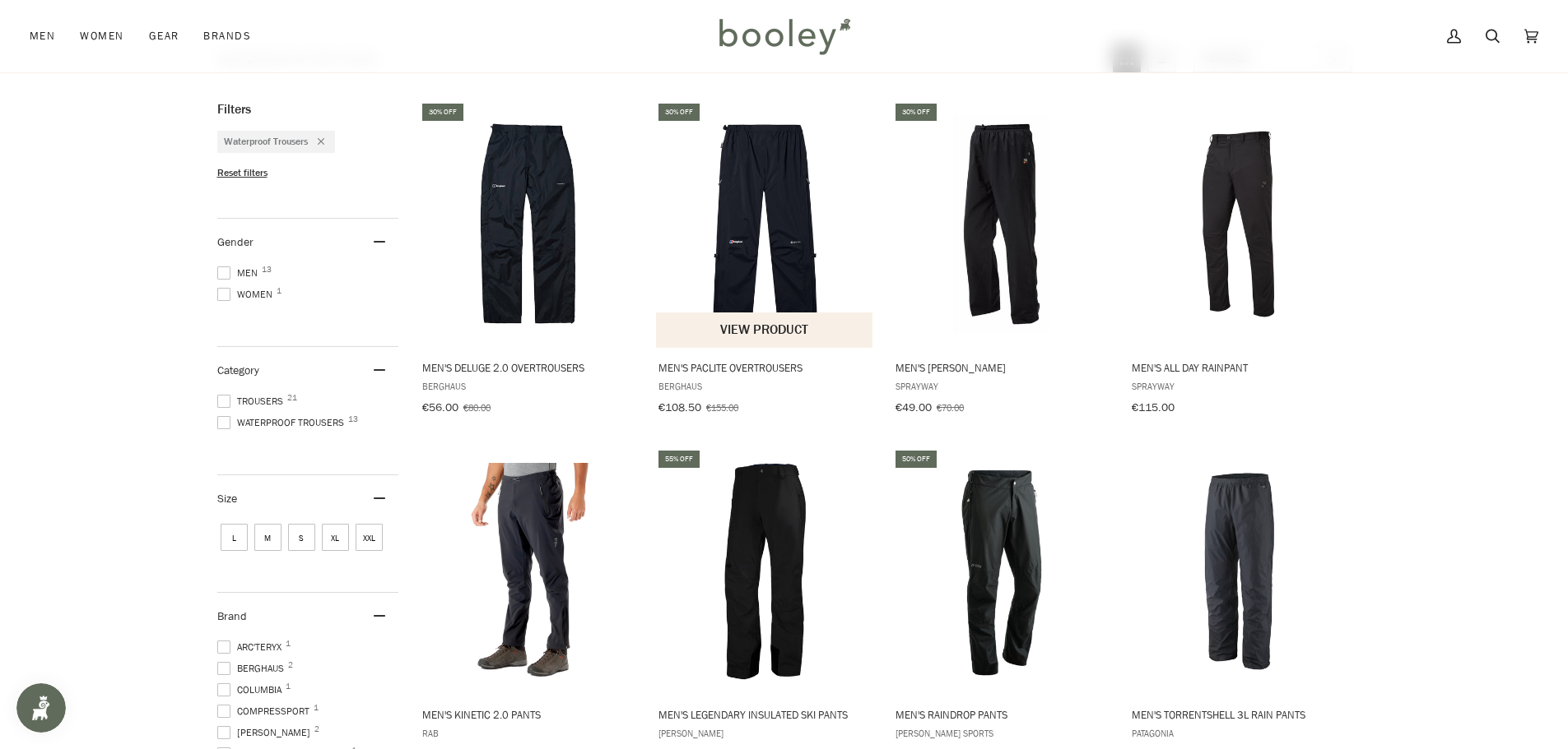
scroll to position [165, 0]
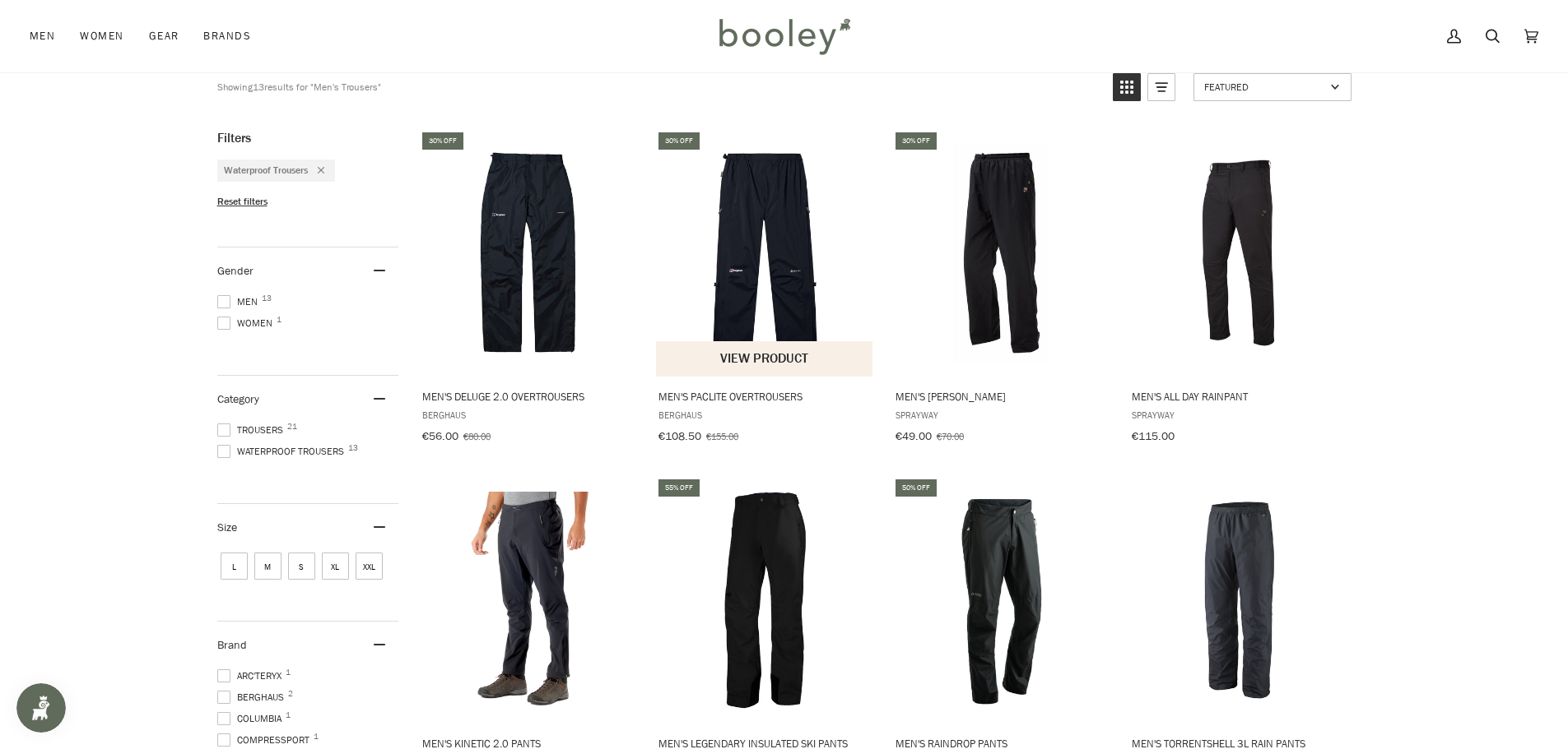
click at [748, 278] on img "Men's Paclite Overtrousers" at bounding box center [765, 253] width 218 height 218
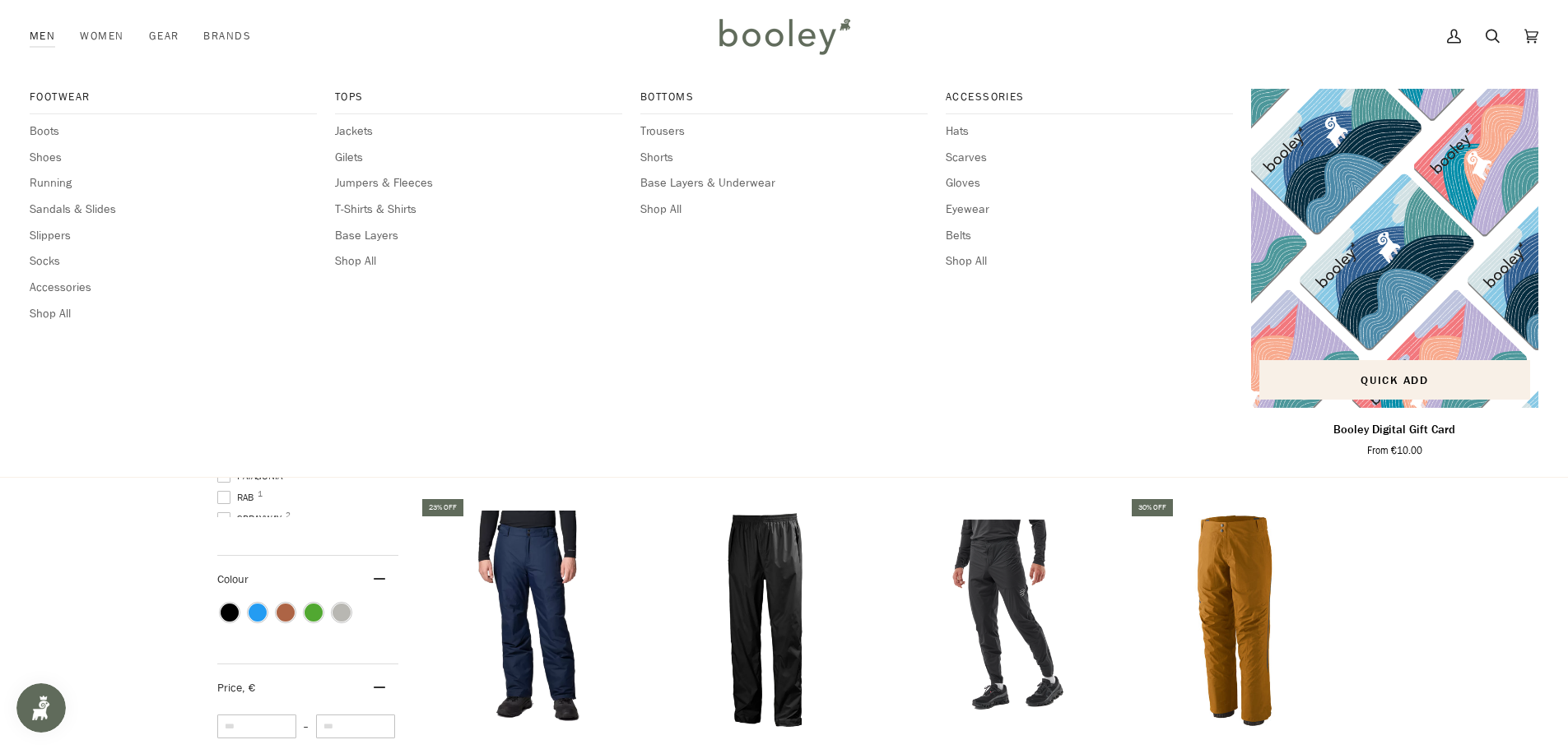
scroll to position [494, 0]
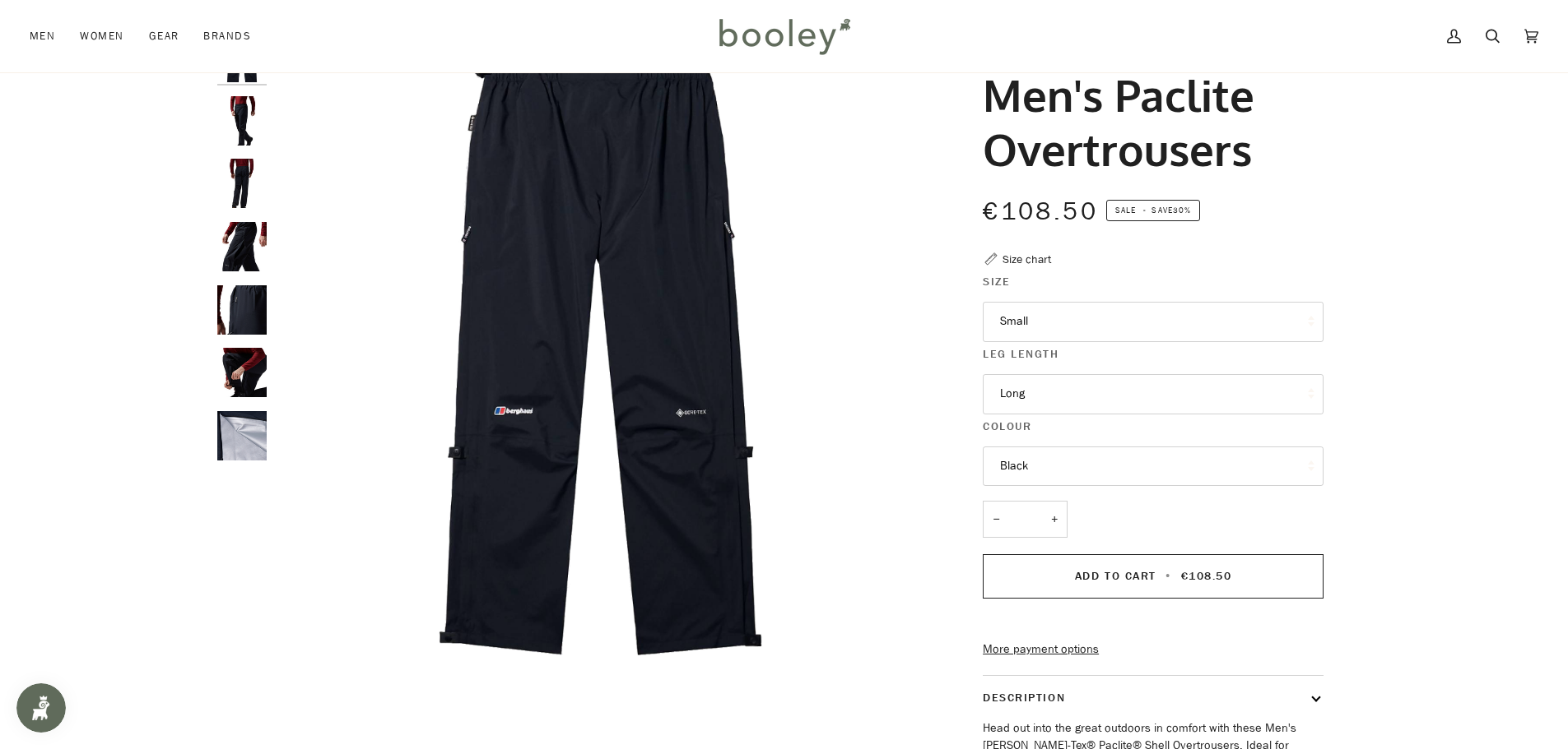
click at [1110, 390] on button "Long" at bounding box center [1153, 394] width 341 height 41
